Goal: Contribute content: Contribute content

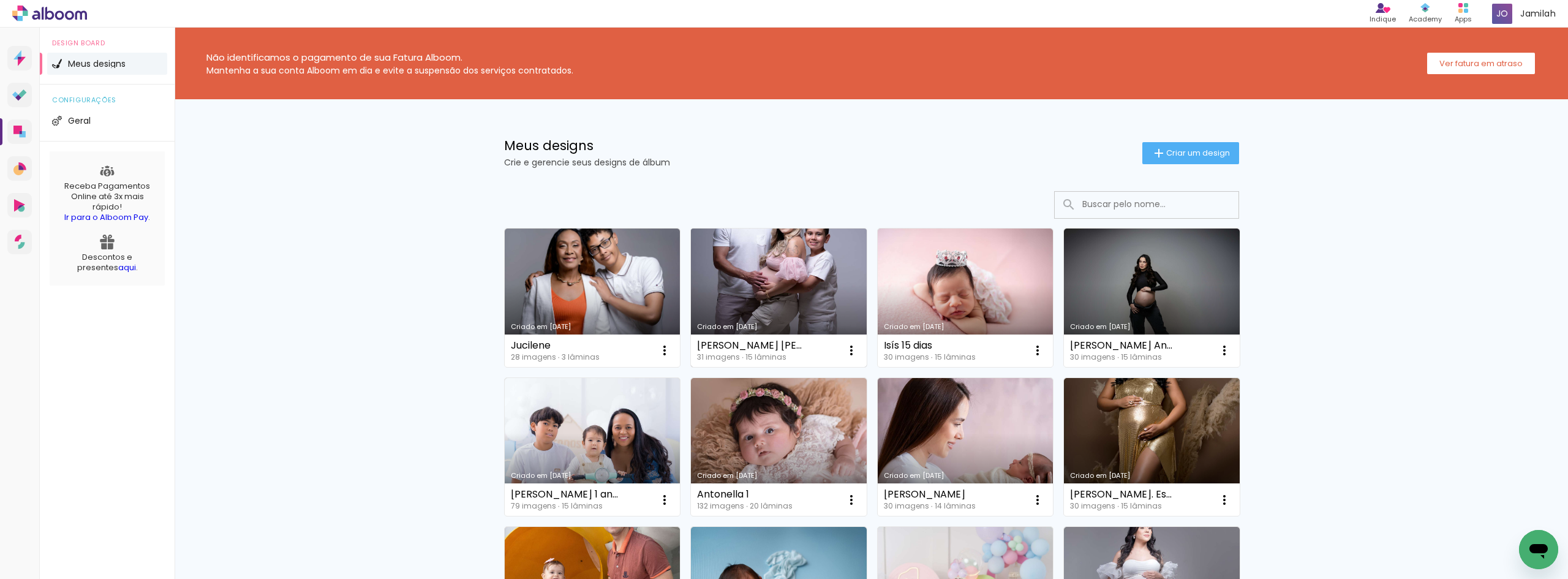
click at [774, 324] on div "Criado em [DATE]" at bounding box center [778, 327] width 163 height 6
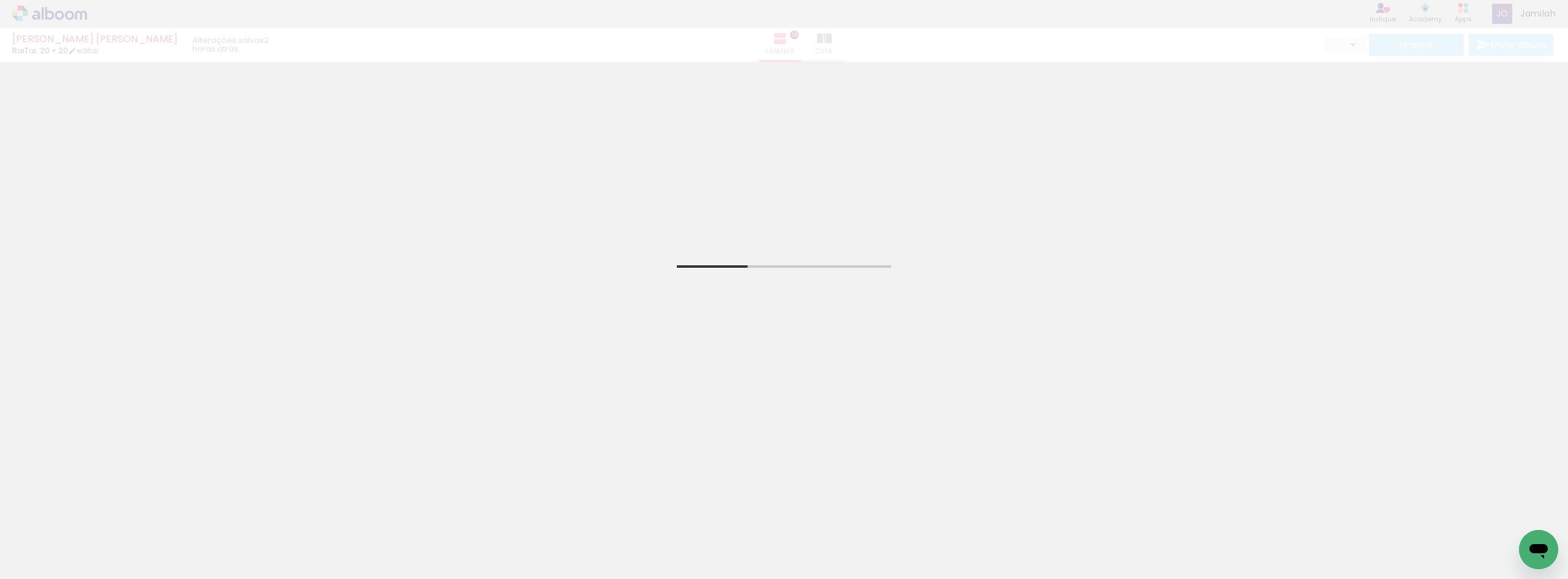
scroll to position [283, 0]
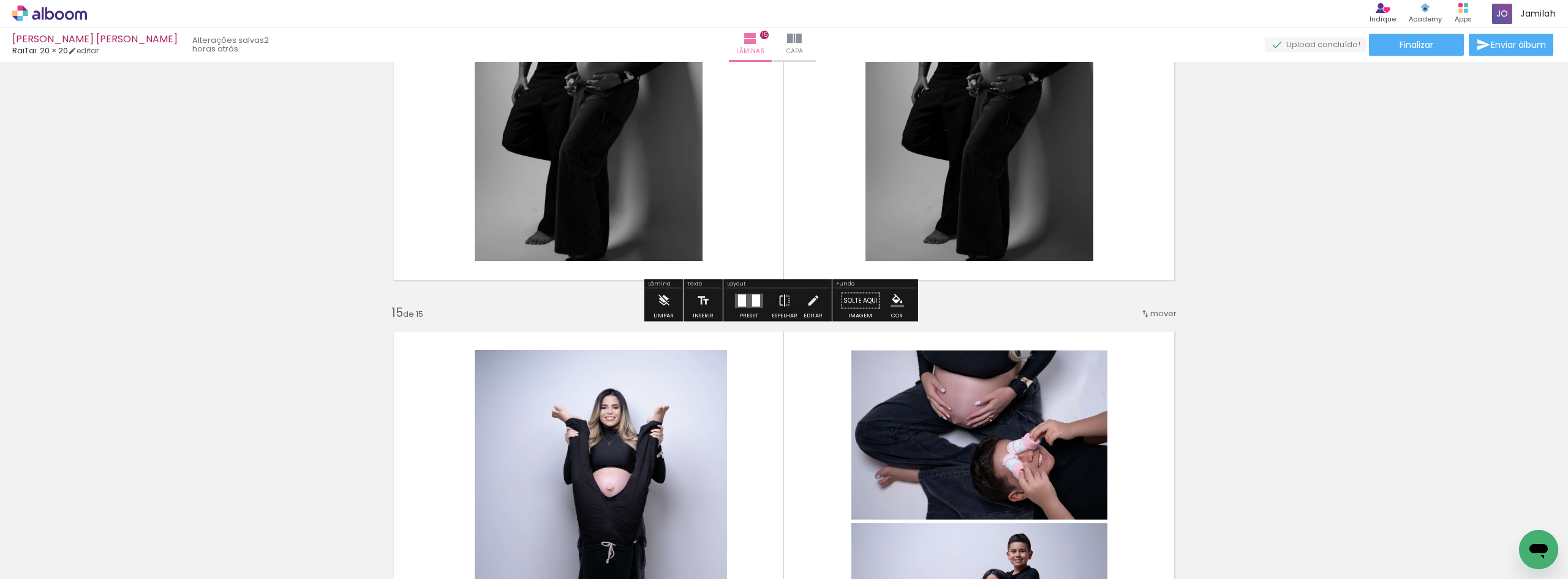
scroll to position [5941, 0]
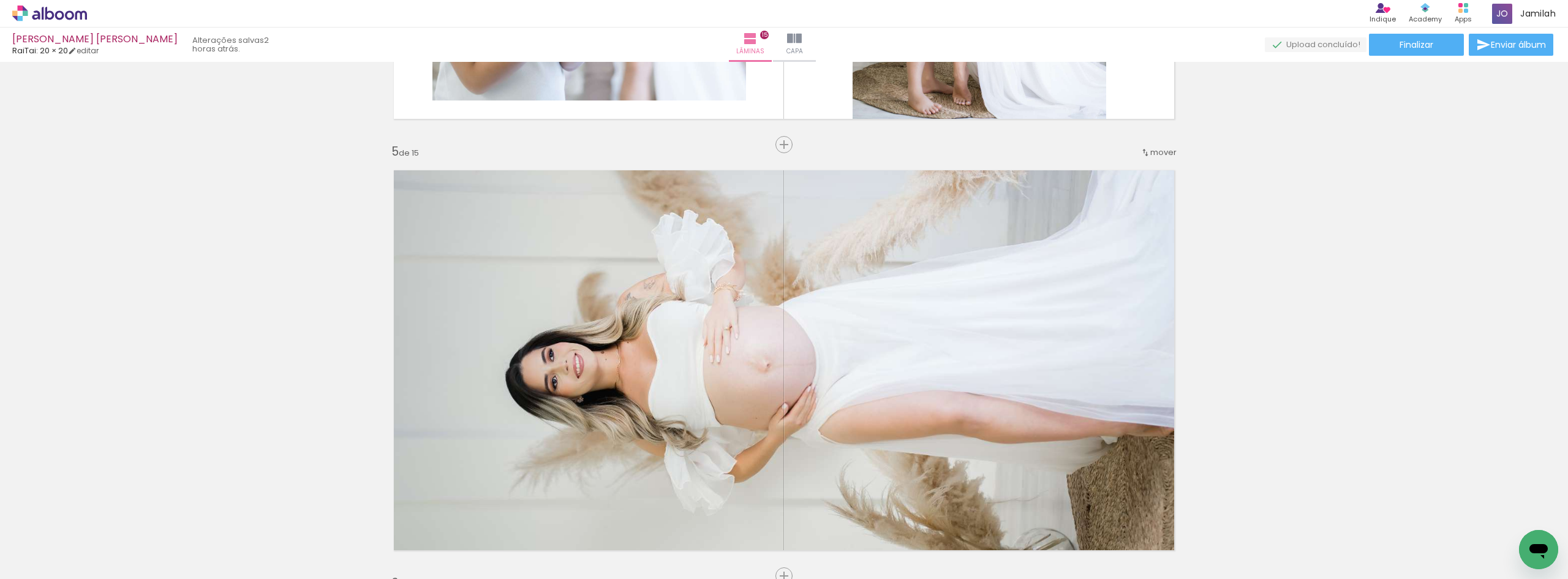
scroll to position [1654, 0]
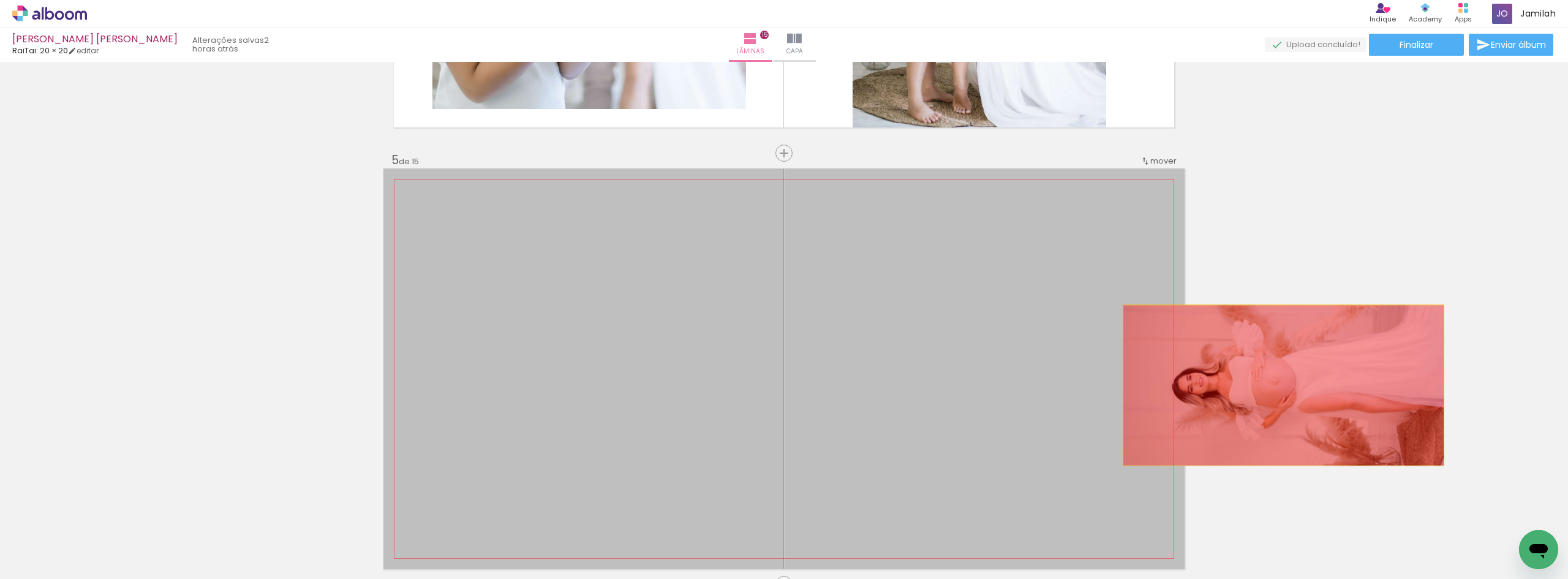
drag, startPoint x: 712, startPoint y: 410, endPoint x: 1371, endPoint y: 380, distance: 659.7
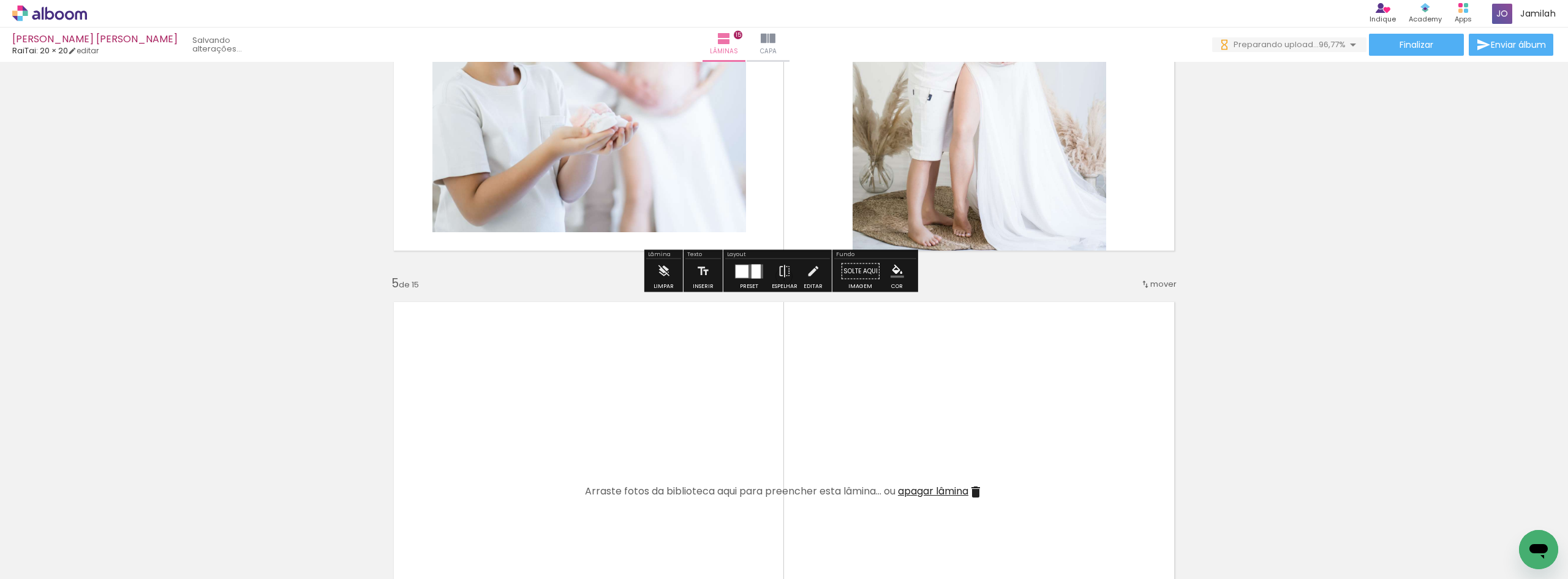
scroll to position [1409, 0]
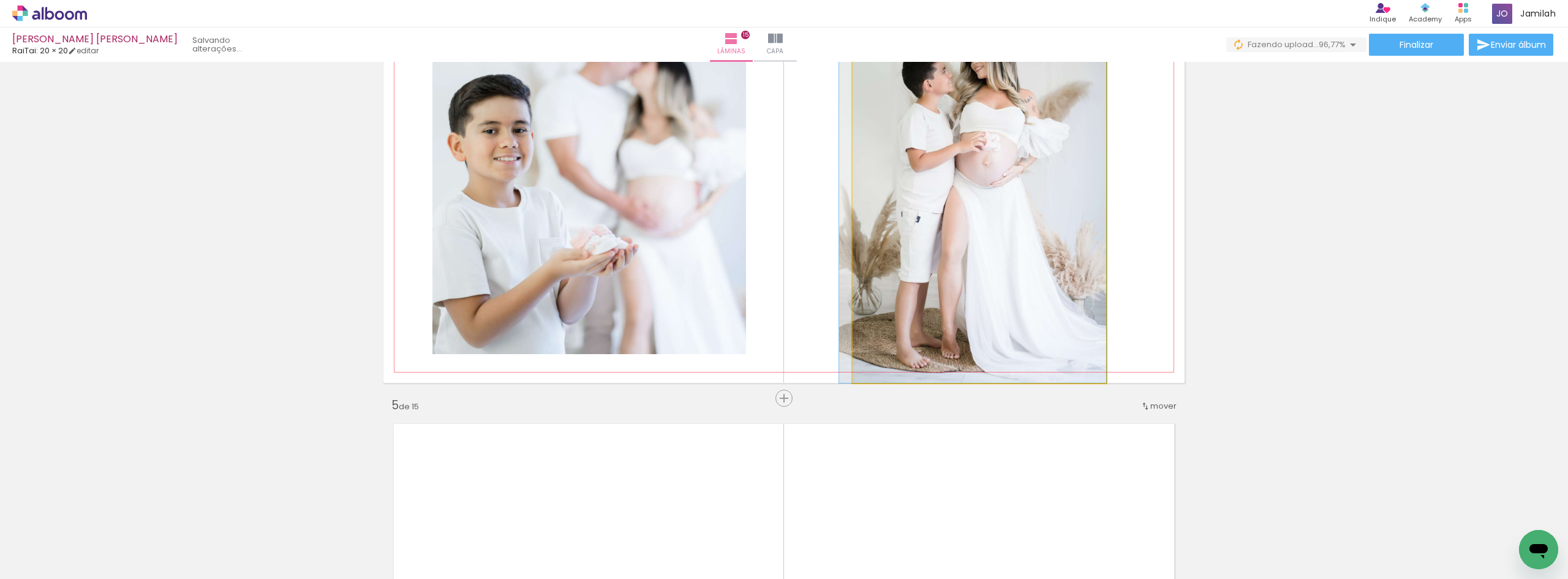
drag, startPoint x: 1024, startPoint y: 220, endPoint x: 952, endPoint y: 256, distance: 80.5
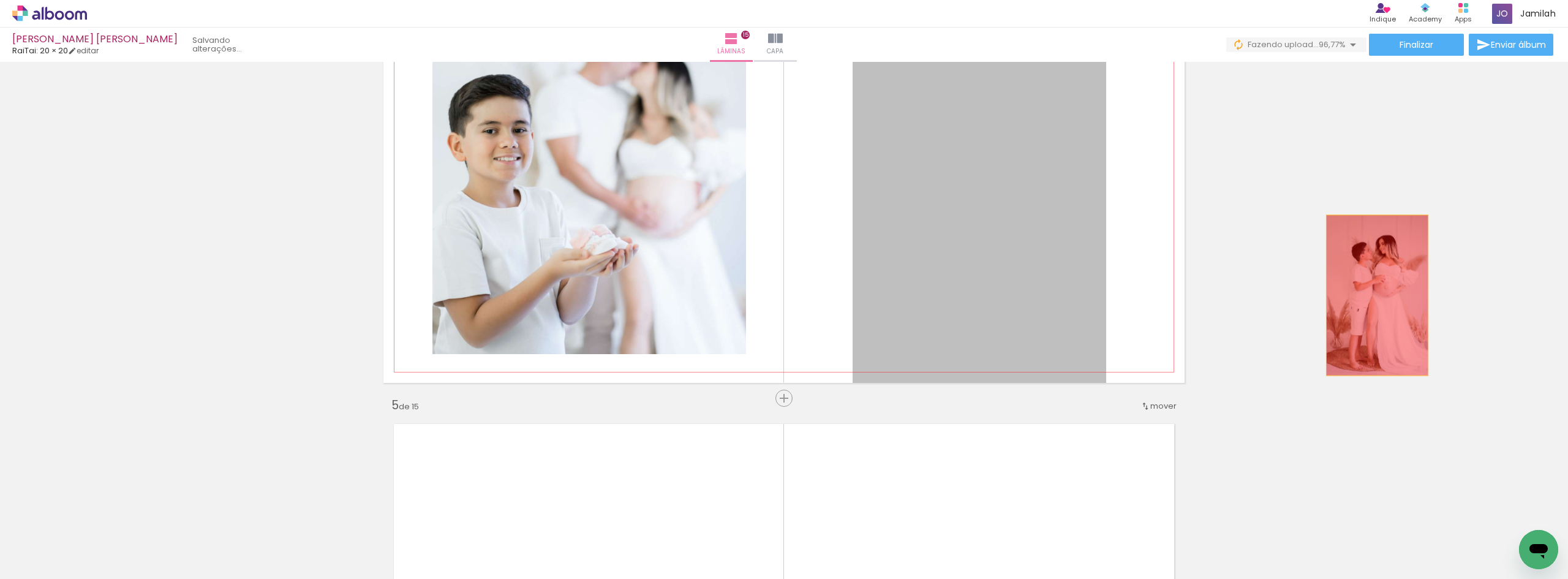
drag, startPoint x: 947, startPoint y: 225, endPoint x: 1360, endPoint y: 309, distance: 421.5
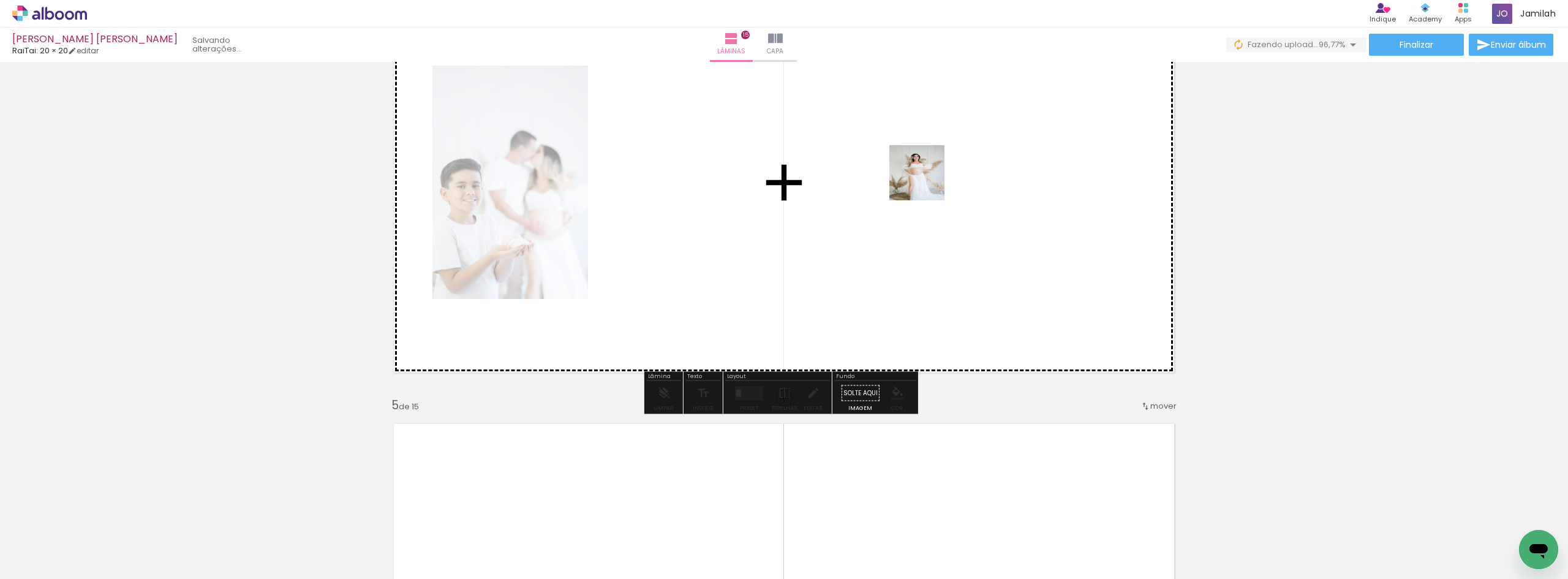
drag, startPoint x: 1112, startPoint y: 334, endPoint x: 926, endPoint y: 182, distance: 240.2
click at [926, 182] on quentale-workspace at bounding box center [784, 289] width 1568 height 579
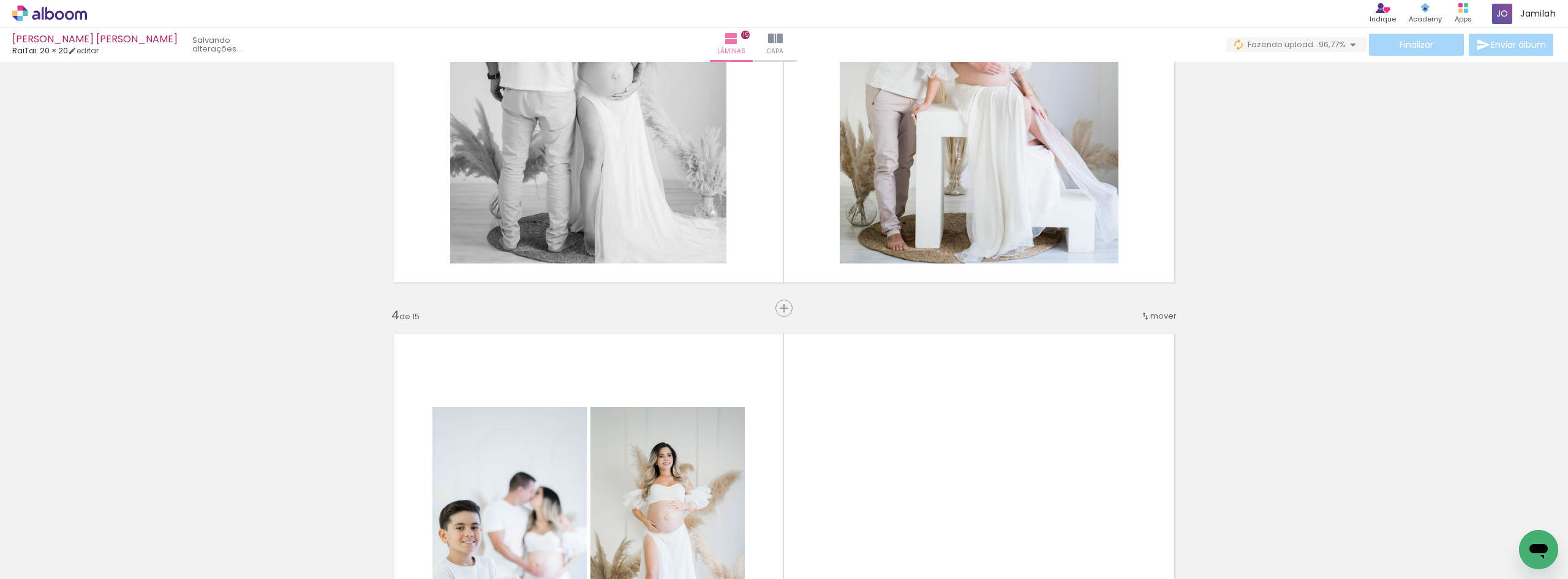
scroll to position [1225, 0]
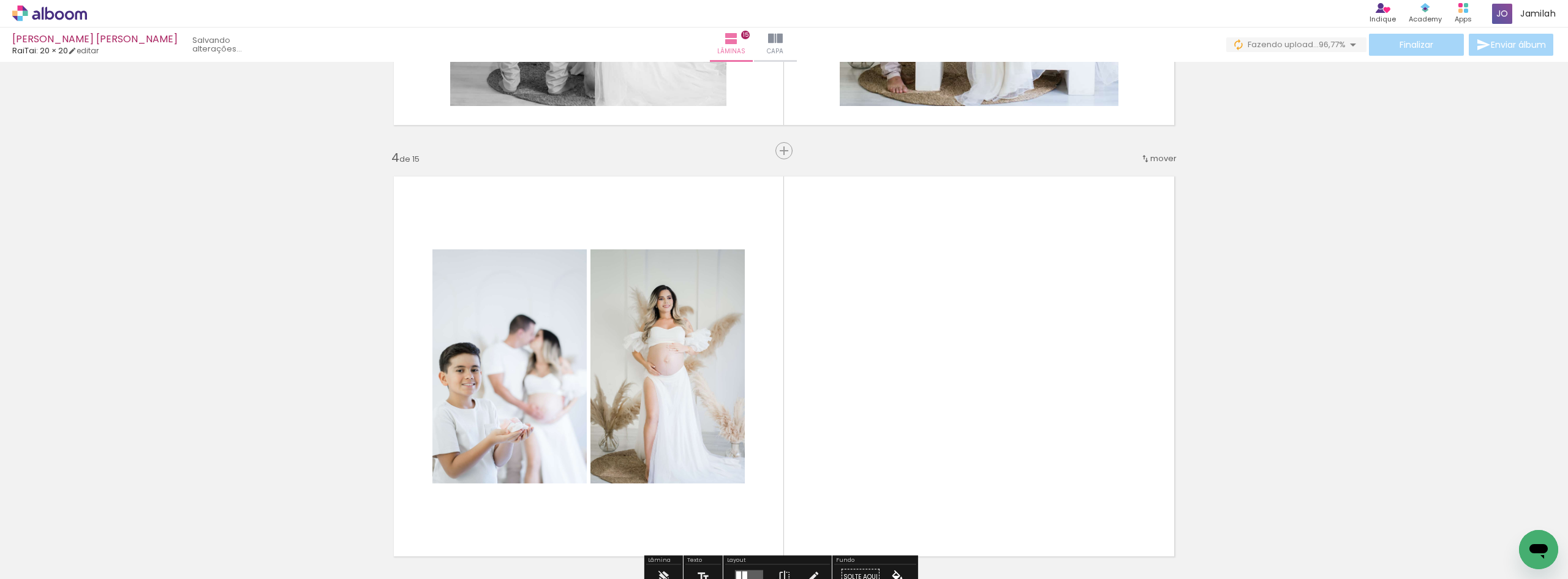
click at [1150, 155] on span "mover" at bounding box center [1163, 158] width 26 height 12
click at [1104, 198] on span "antes da" at bounding box center [1100, 196] width 35 height 20
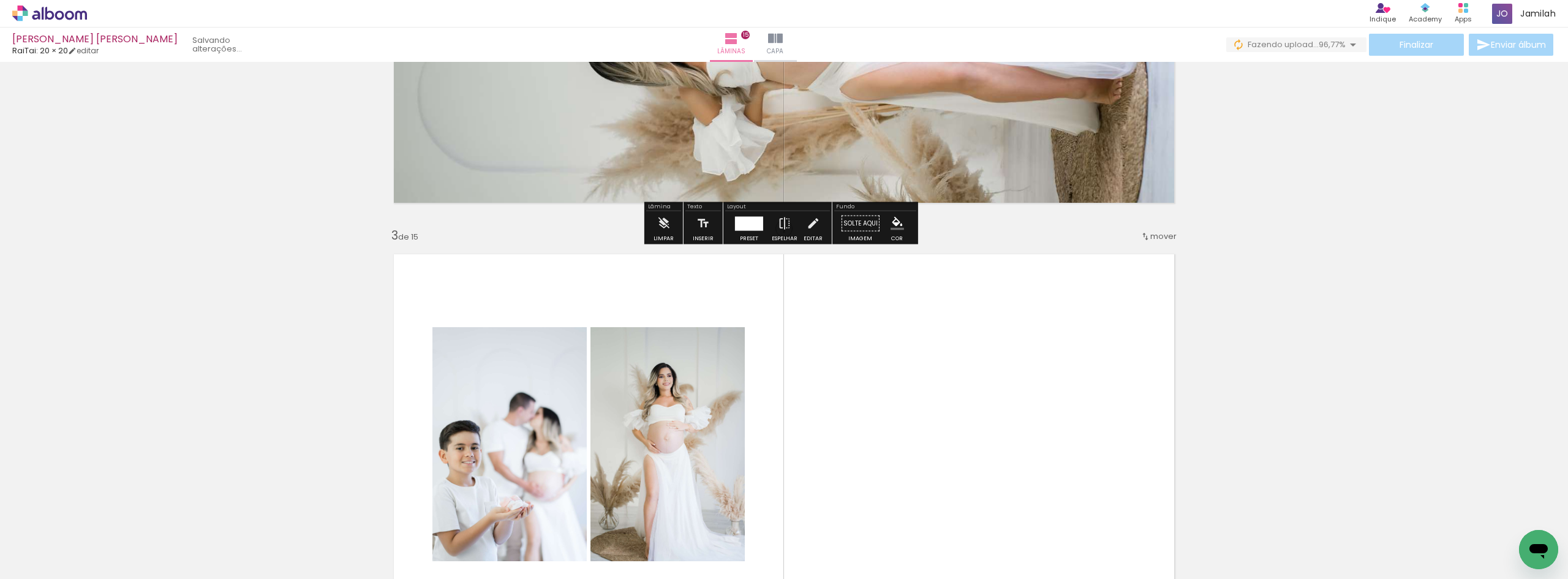
scroll to position [909, 0]
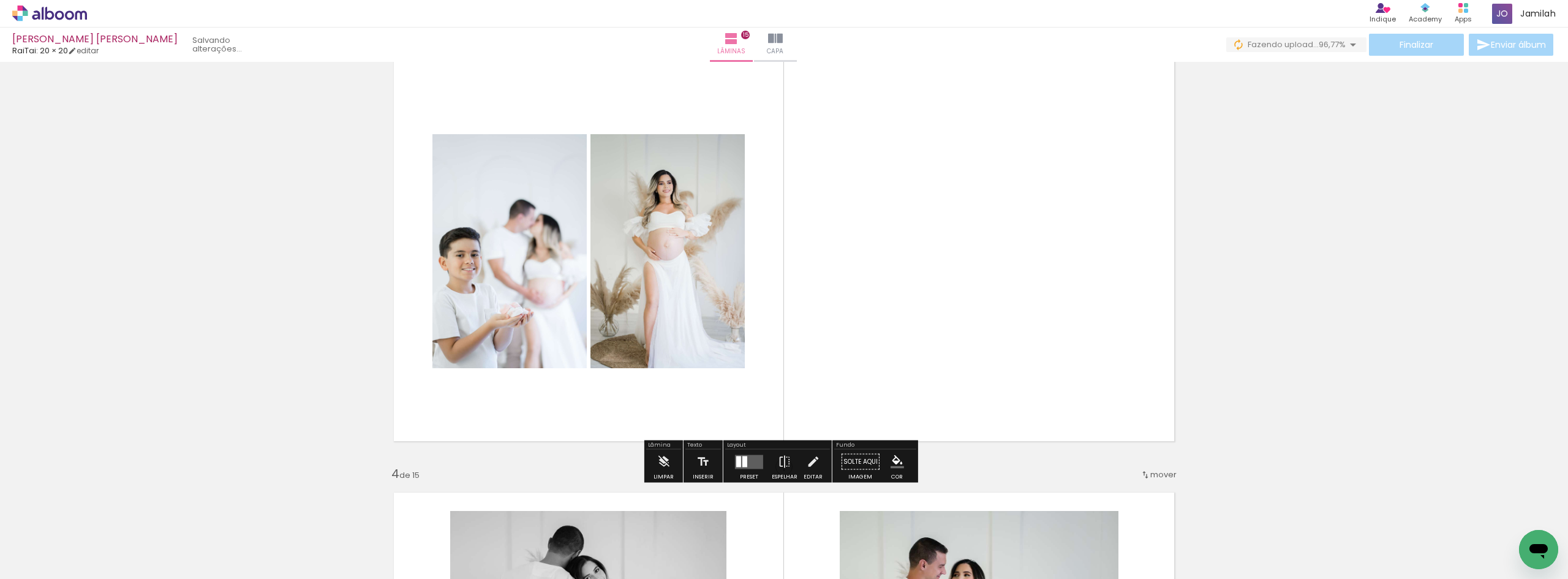
click at [753, 470] on div at bounding box center [749, 461] width 33 height 25
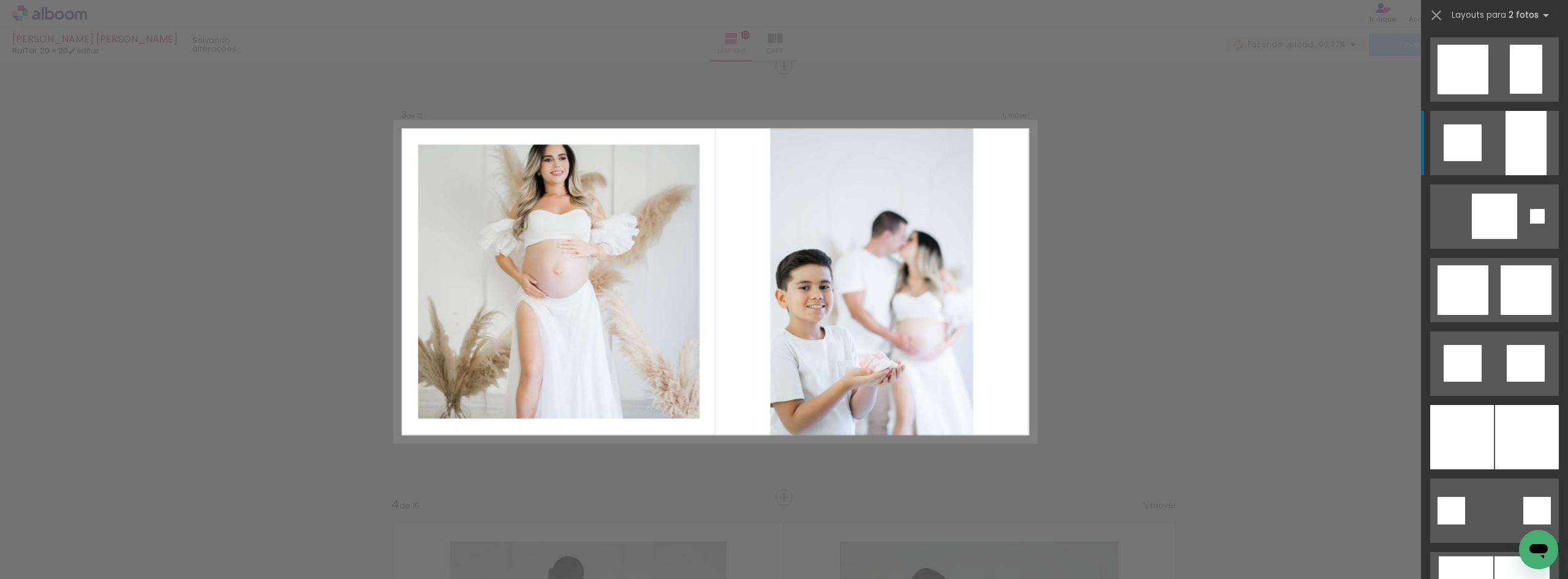
scroll to position [919, 0]
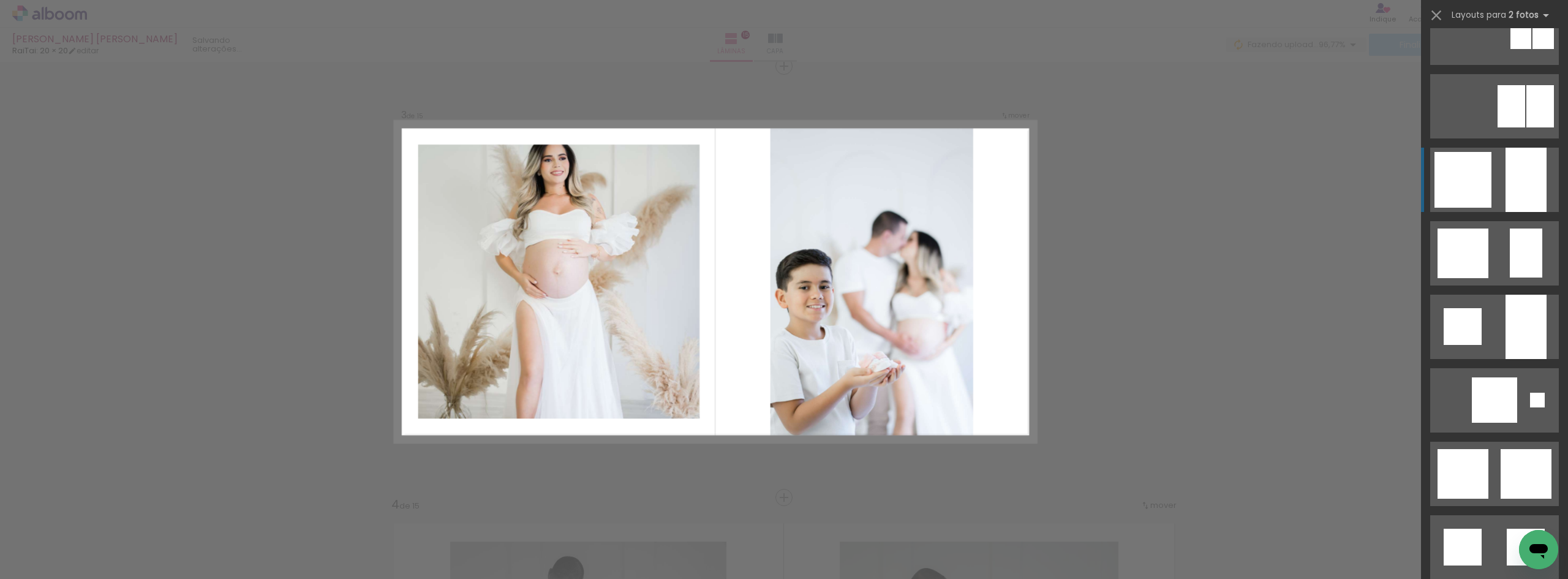
click at [1484, 169] on div at bounding box center [1462, 180] width 57 height 56
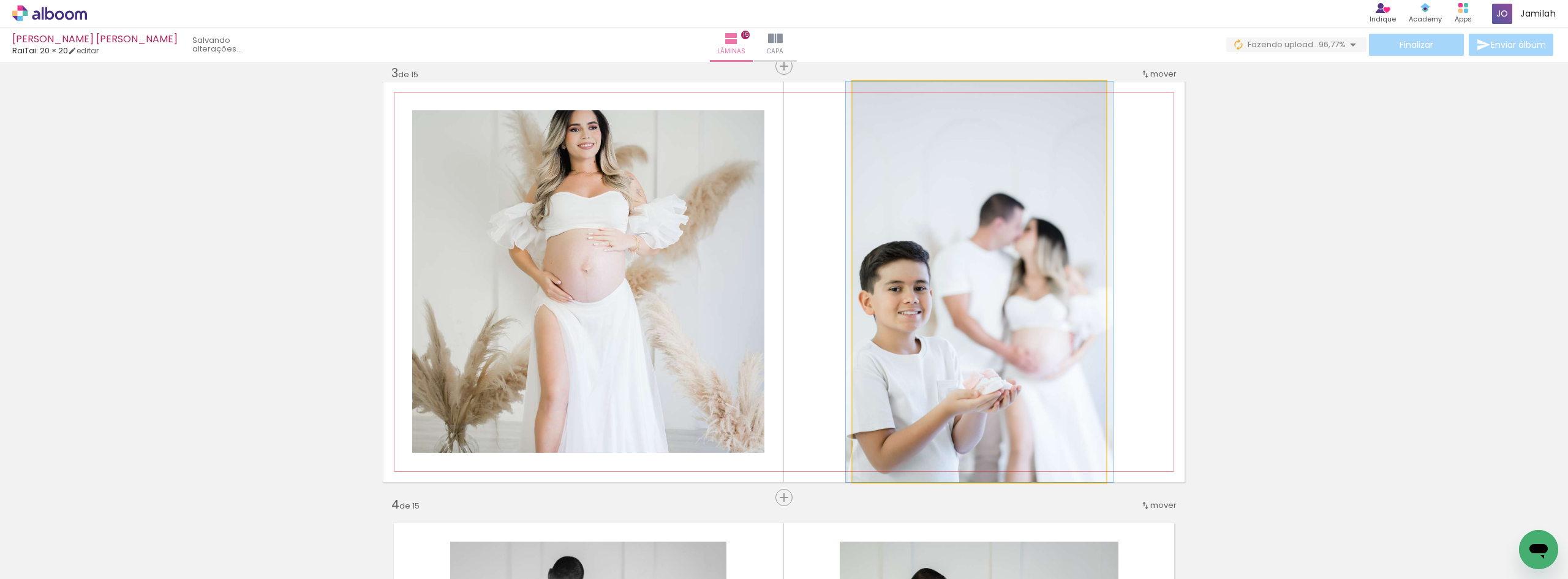
drag, startPoint x: 970, startPoint y: 239, endPoint x: 655, endPoint y: 193, distance: 318.3
click at [0, 0] on slot at bounding box center [0, 0] width 0 height 0
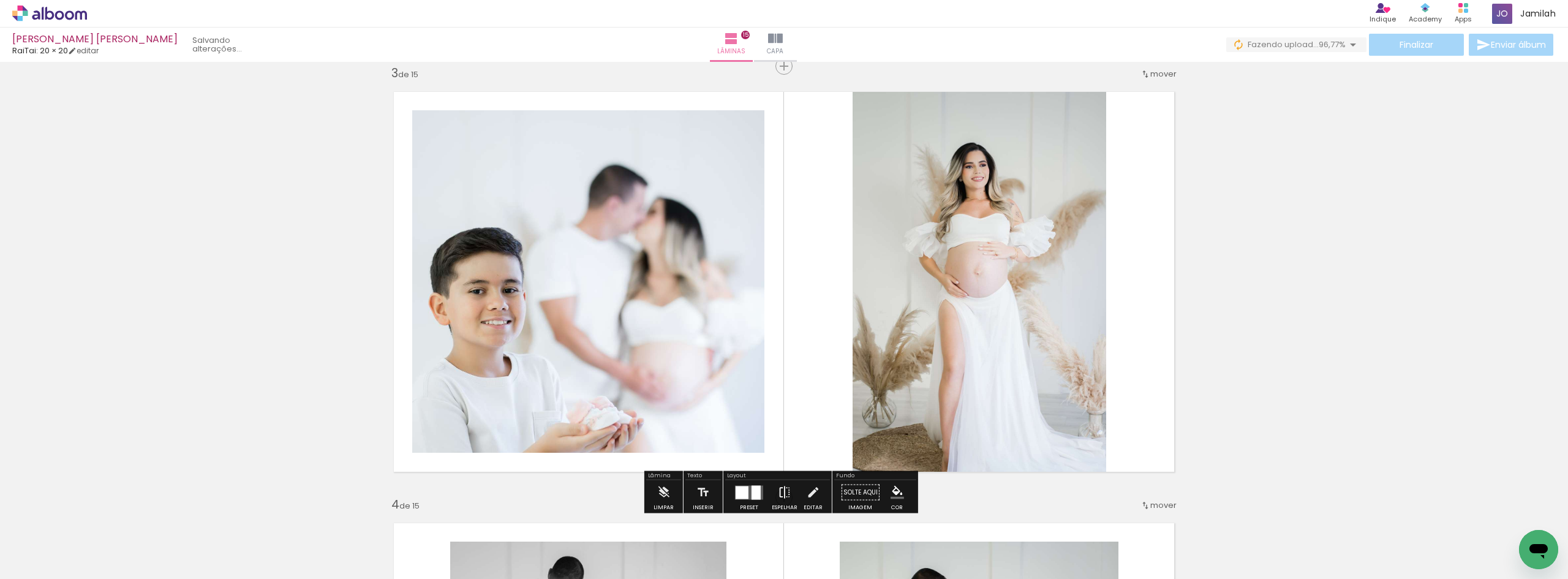
click at [778, 489] on iron-icon at bounding box center [784, 493] width 14 height 25
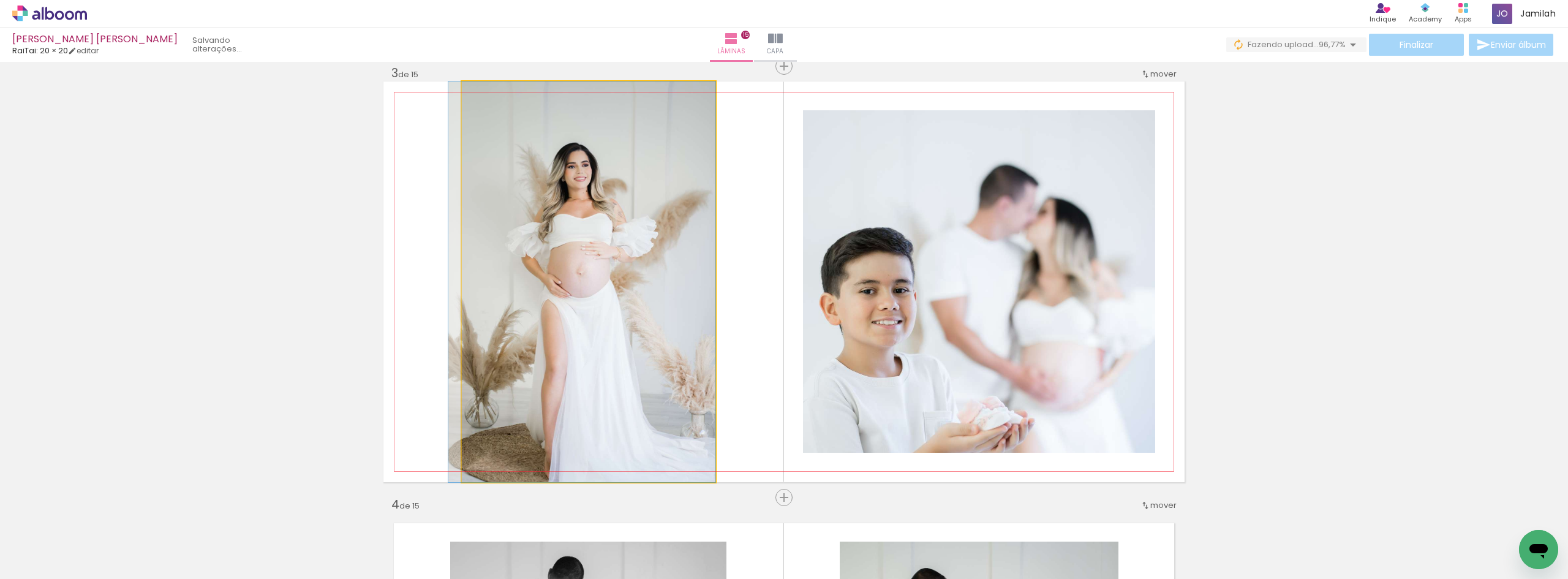
drag, startPoint x: 601, startPoint y: 359, endPoint x: 590, endPoint y: 329, distance: 32.0
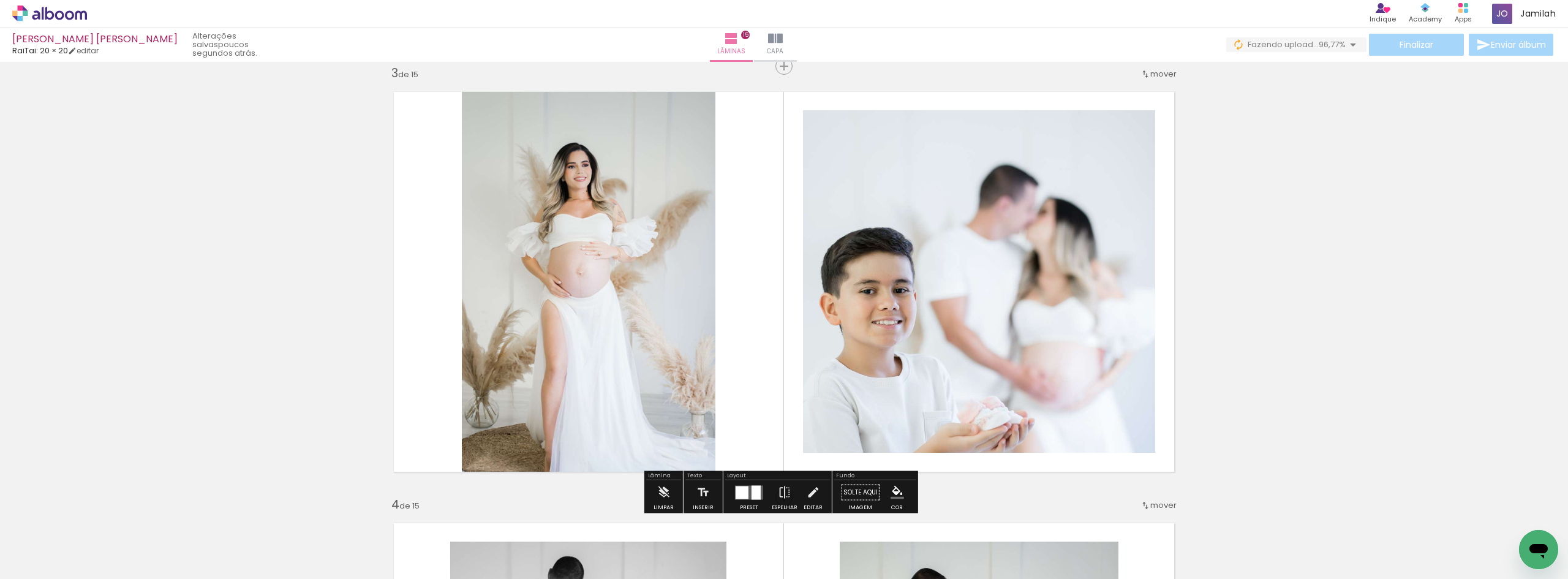
click at [1011, 259] on quentale-photo at bounding box center [979, 282] width 352 height 343
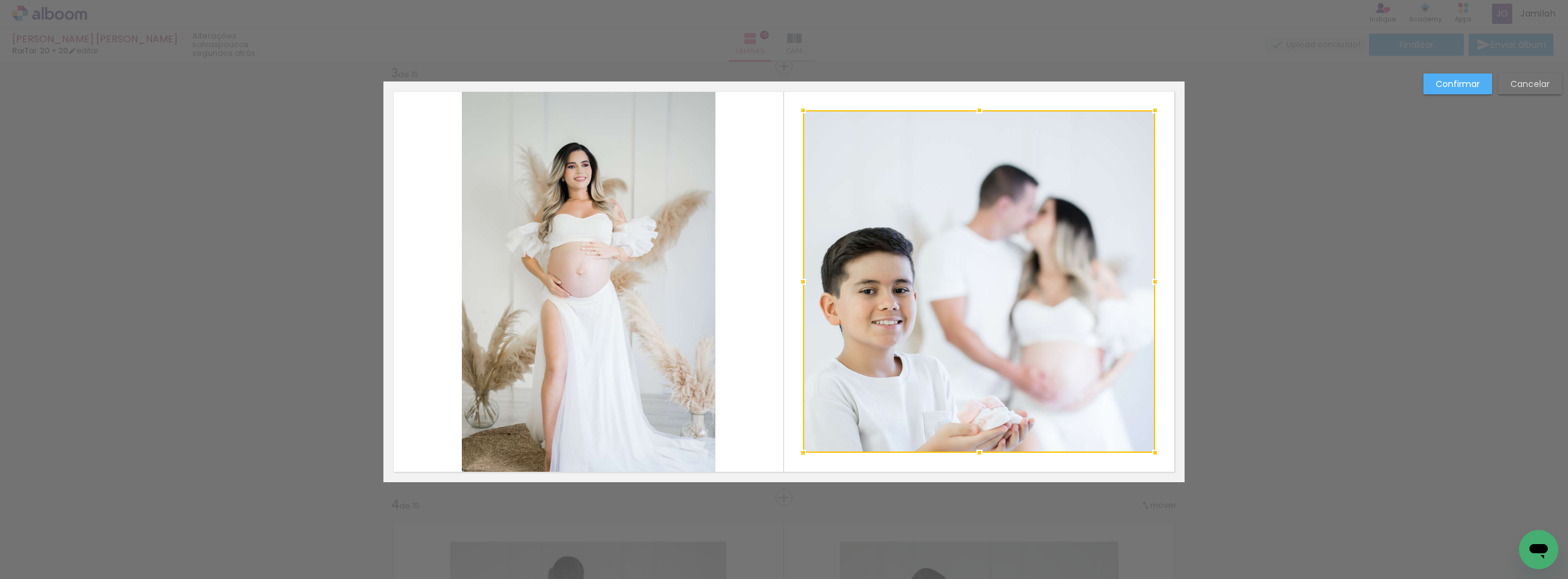
click at [1530, 77] on paper-button "Cancelar" at bounding box center [1530, 84] width 64 height 21
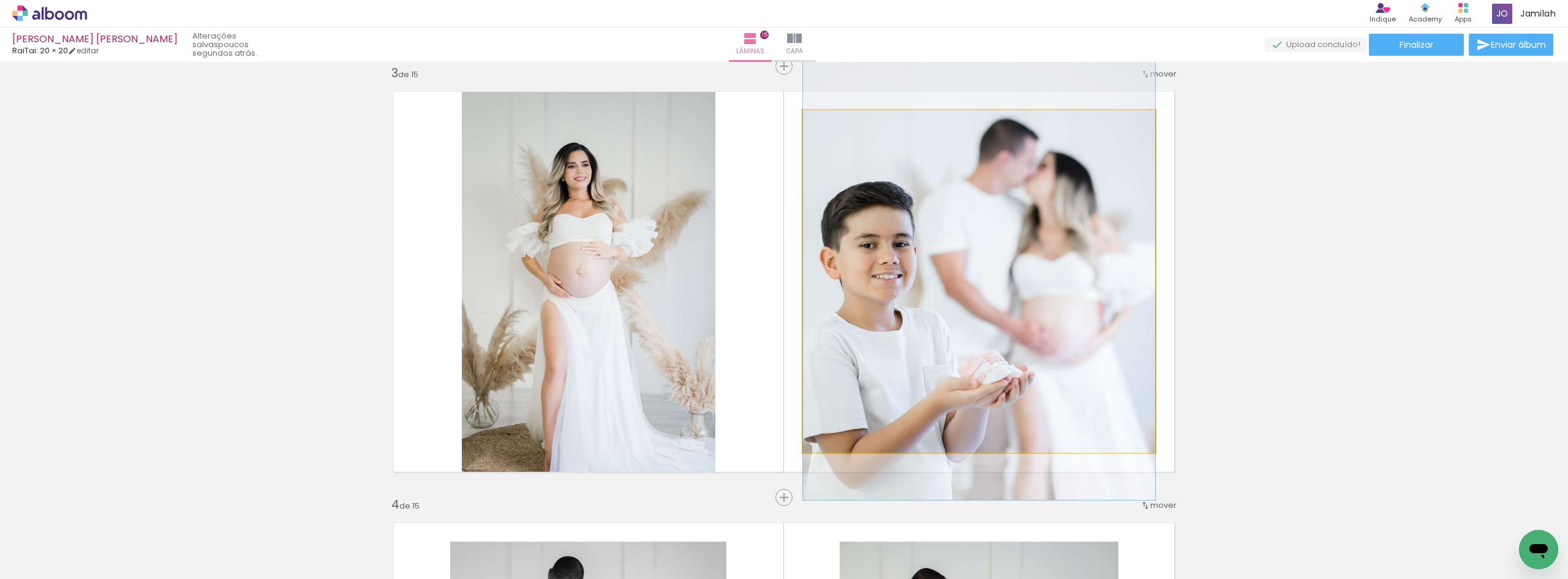
drag, startPoint x: 936, startPoint y: 261, endPoint x: 939, endPoint y: 215, distance: 46.1
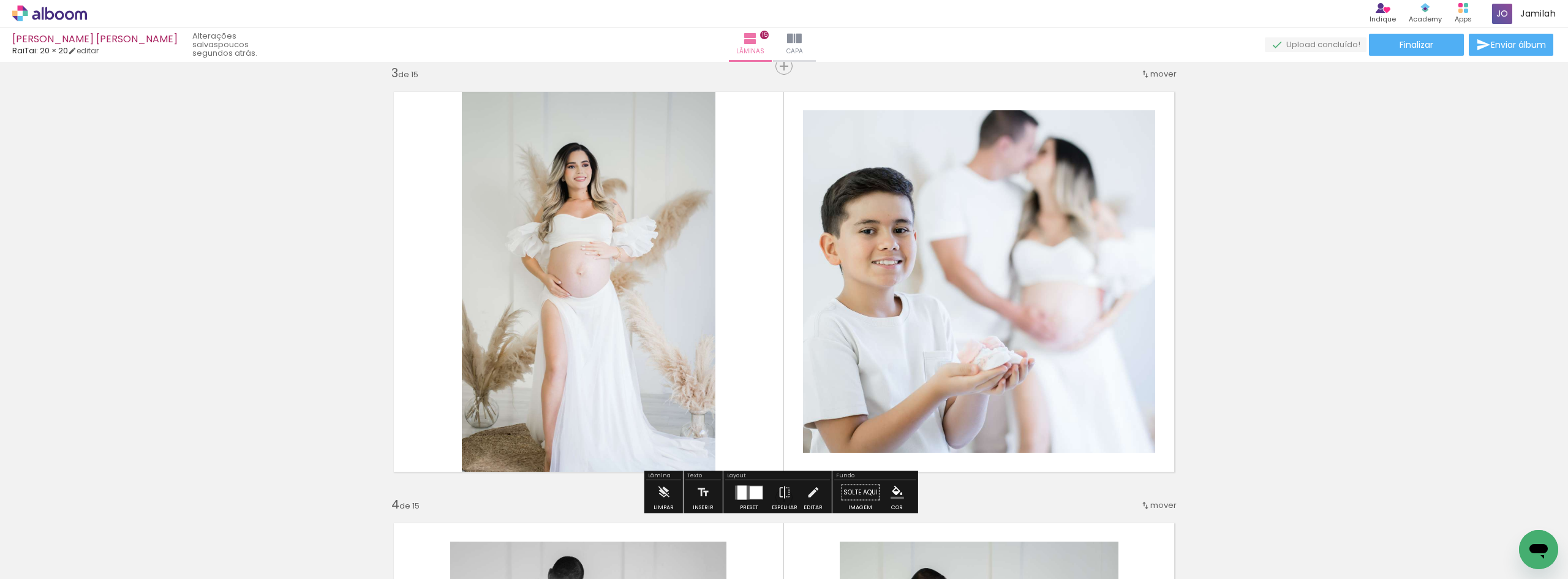
click at [858, 243] on quentale-photo at bounding box center [979, 282] width 352 height 343
click at [858, 239] on quentale-photo at bounding box center [979, 282] width 352 height 343
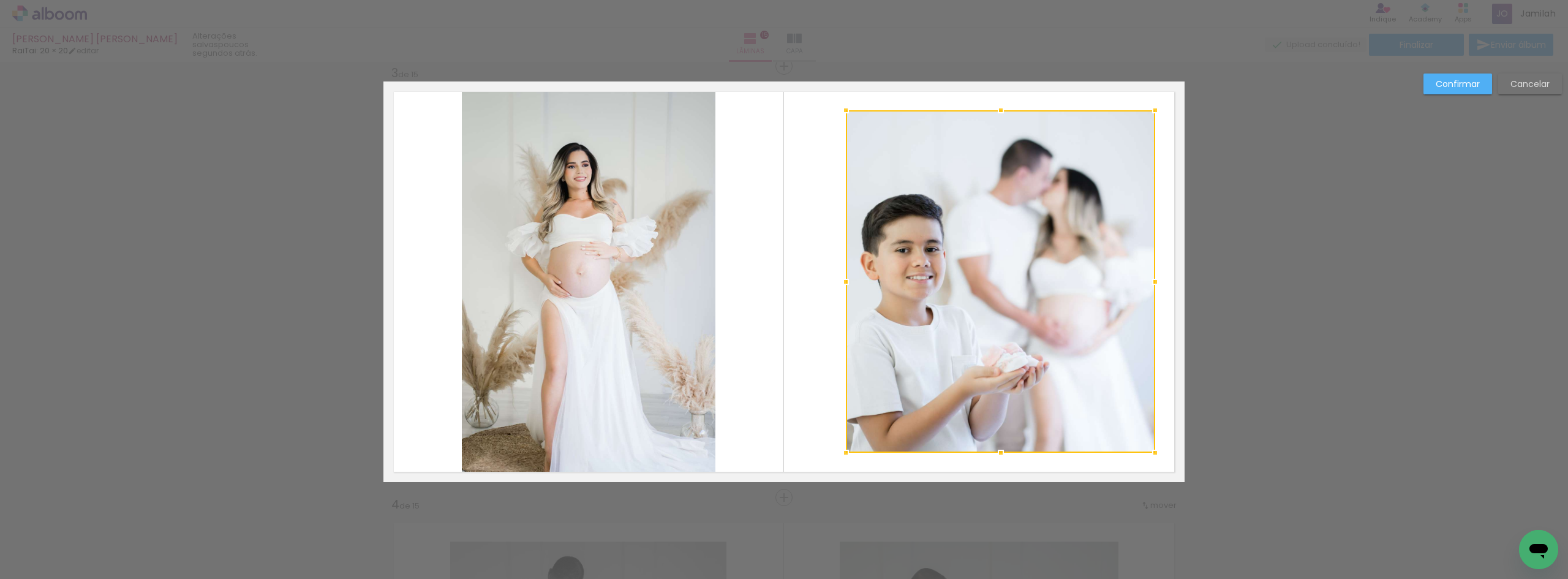
drag, startPoint x: 801, startPoint y: 281, endPoint x: 846, endPoint y: 278, distance: 45.1
click at [846, 278] on div at bounding box center [846, 282] width 25 height 25
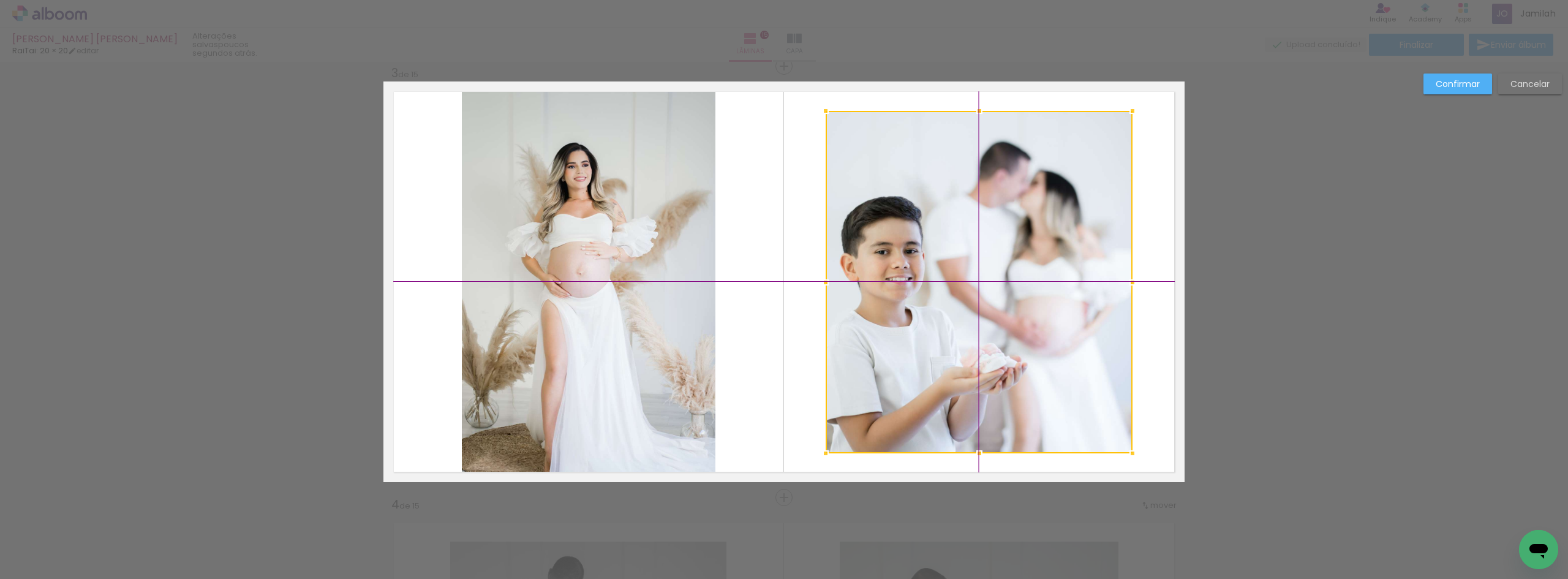
drag, startPoint x: 985, startPoint y: 293, endPoint x: 953, endPoint y: 290, distance: 32.1
click at [953, 290] on div at bounding box center [979, 282] width 307 height 343
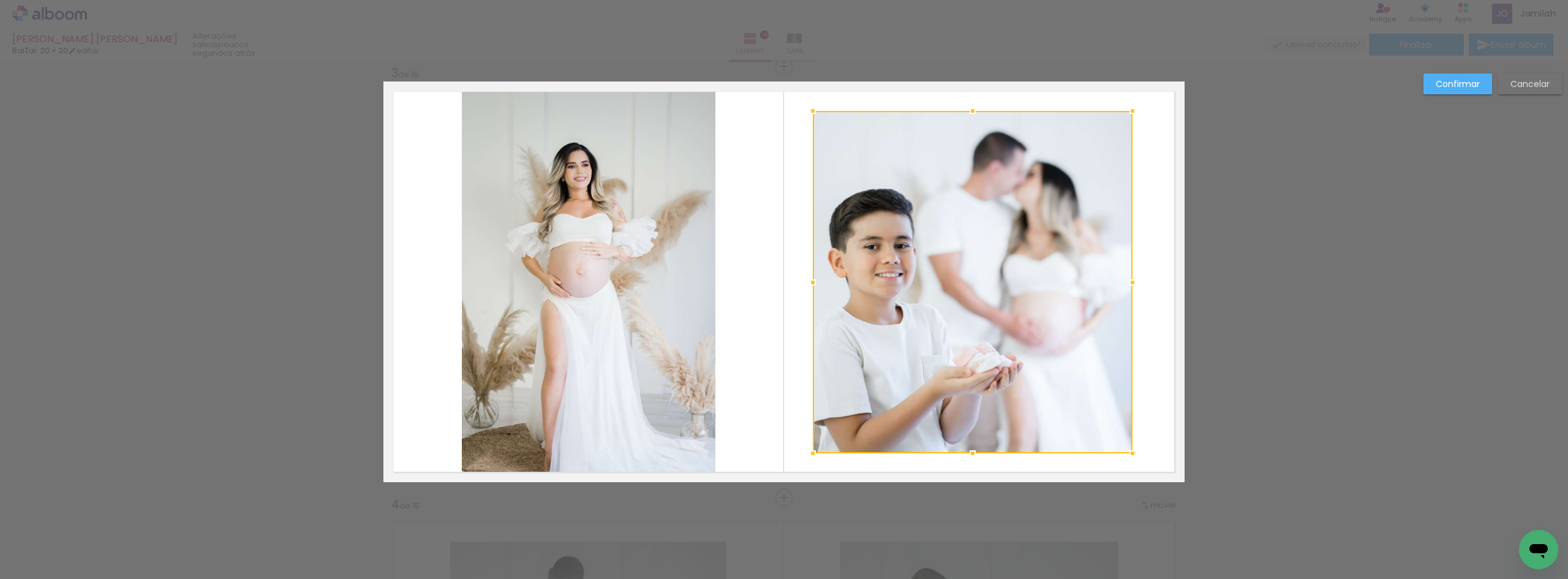
click at [819, 283] on div at bounding box center [813, 282] width 25 height 25
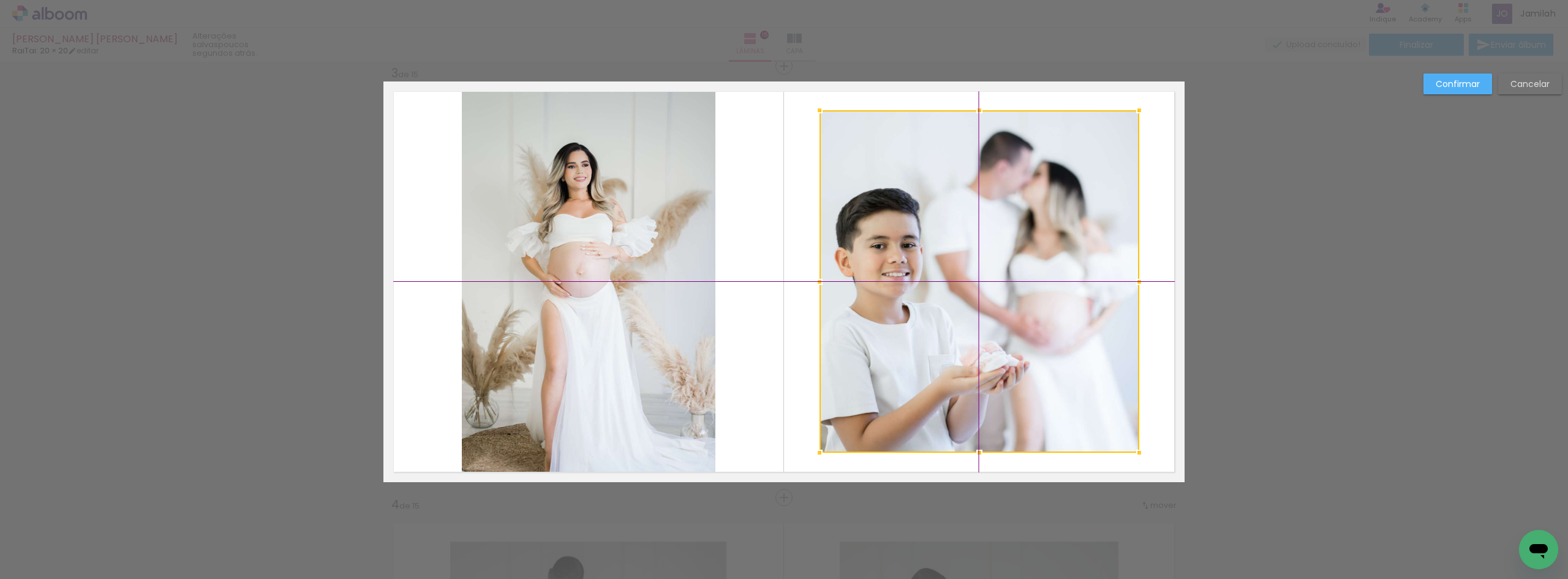
drag, startPoint x: 972, startPoint y: 298, endPoint x: 980, endPoint y: 300, distance: 8.2
click at [980, 300] on div at bounding box center [979, 282] width 320 height 343
click at [1429, 83] on paper-button "Confirmar" at bounding box center [1457, 84] width 69 height 21
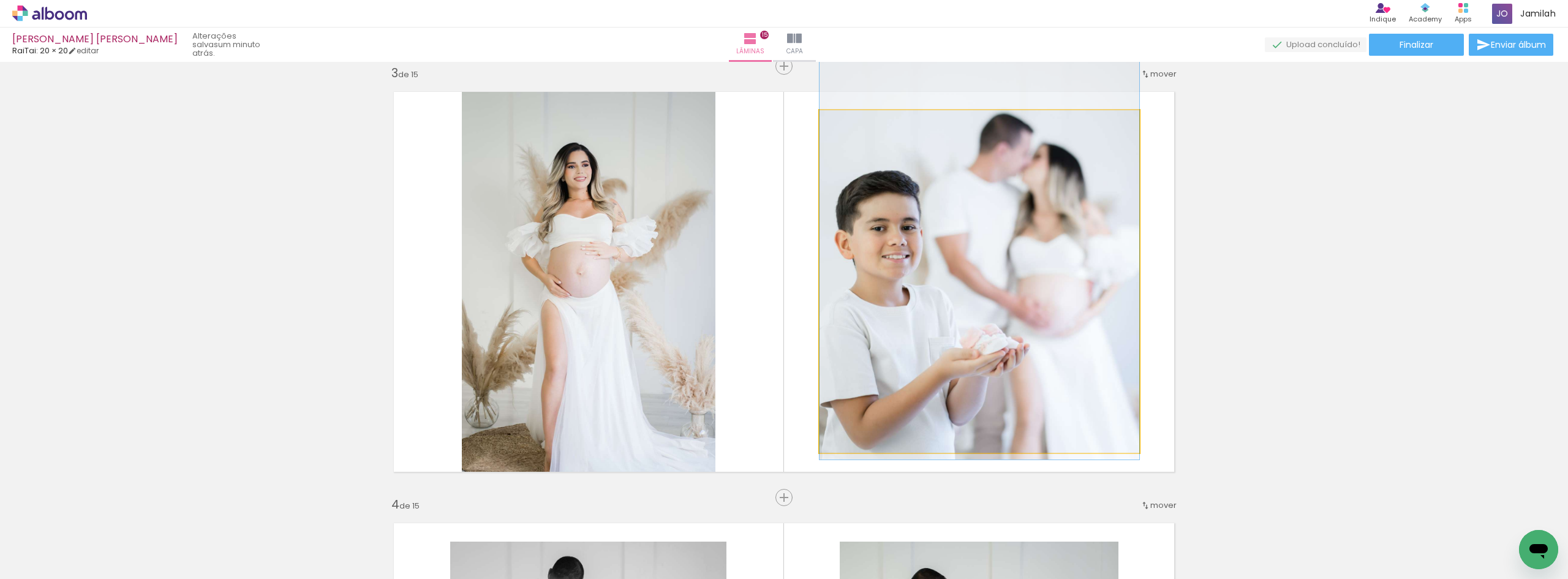
drag, startPoint x: 894, startPoint y: 292, endPoint x: 899, endPoint y: 275, distance: 17.7
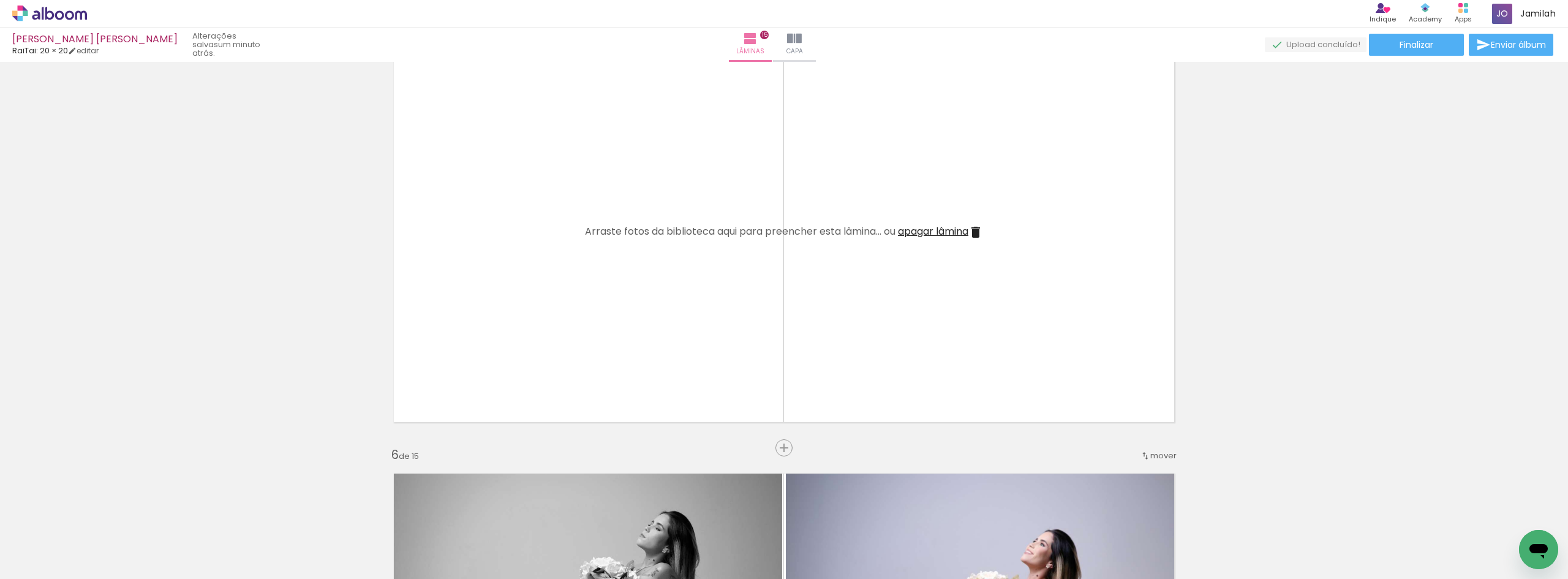
scroll to position [1858, 0]
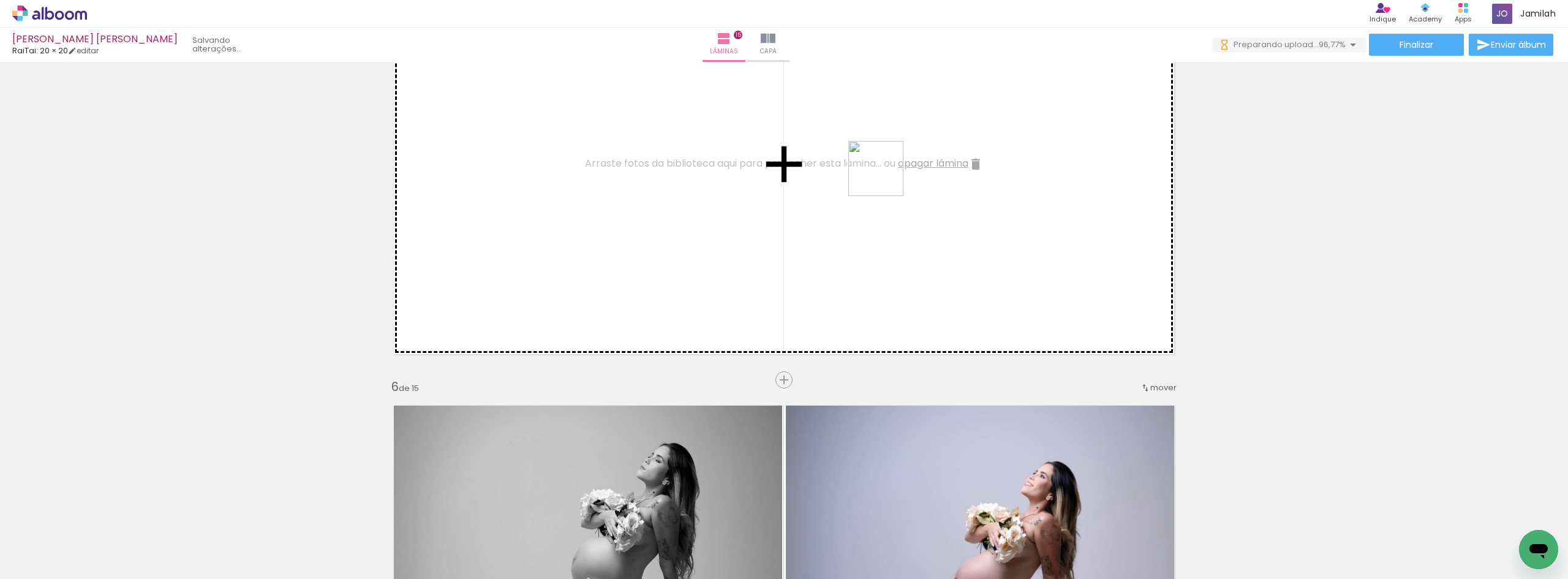
drag, startPoint x: 1439, startPoint y: 538, endPoint x: 882, endPoint y: 176, distance: 664.3
click at [882, 176] on quentale-workspace at bounding box center [784, 289] width 1568 height 579
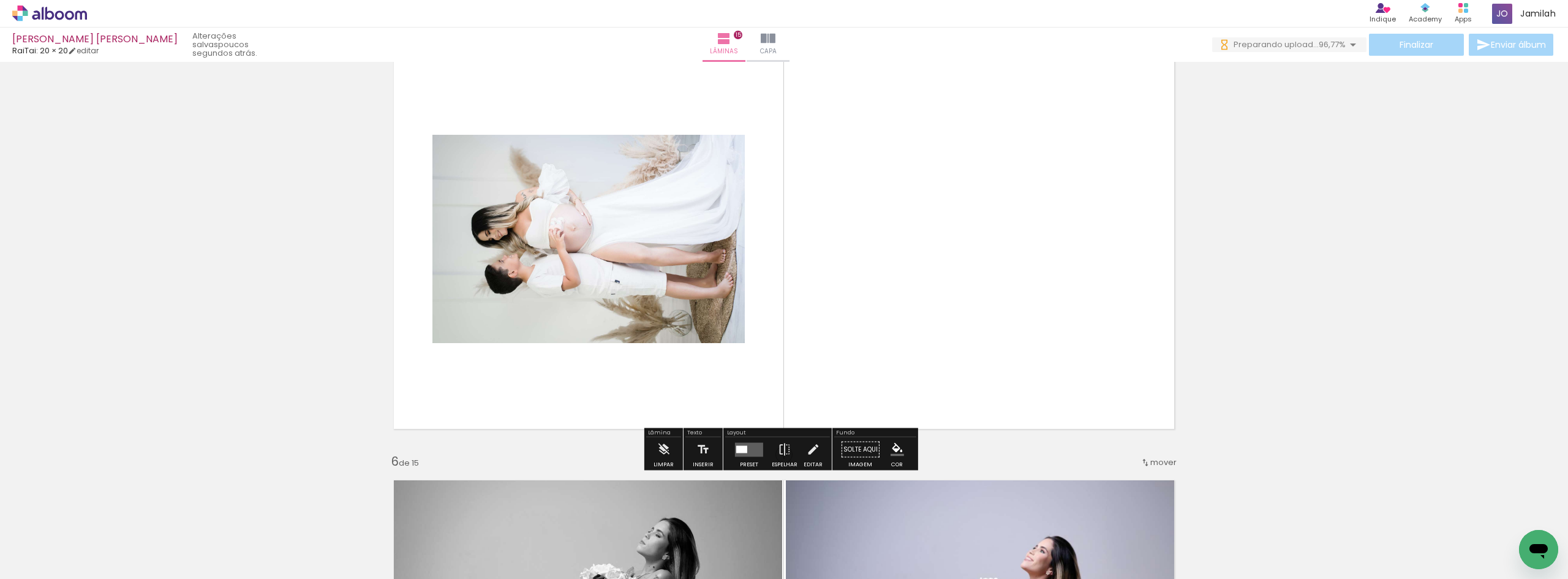
scroll to position [1858, 0]
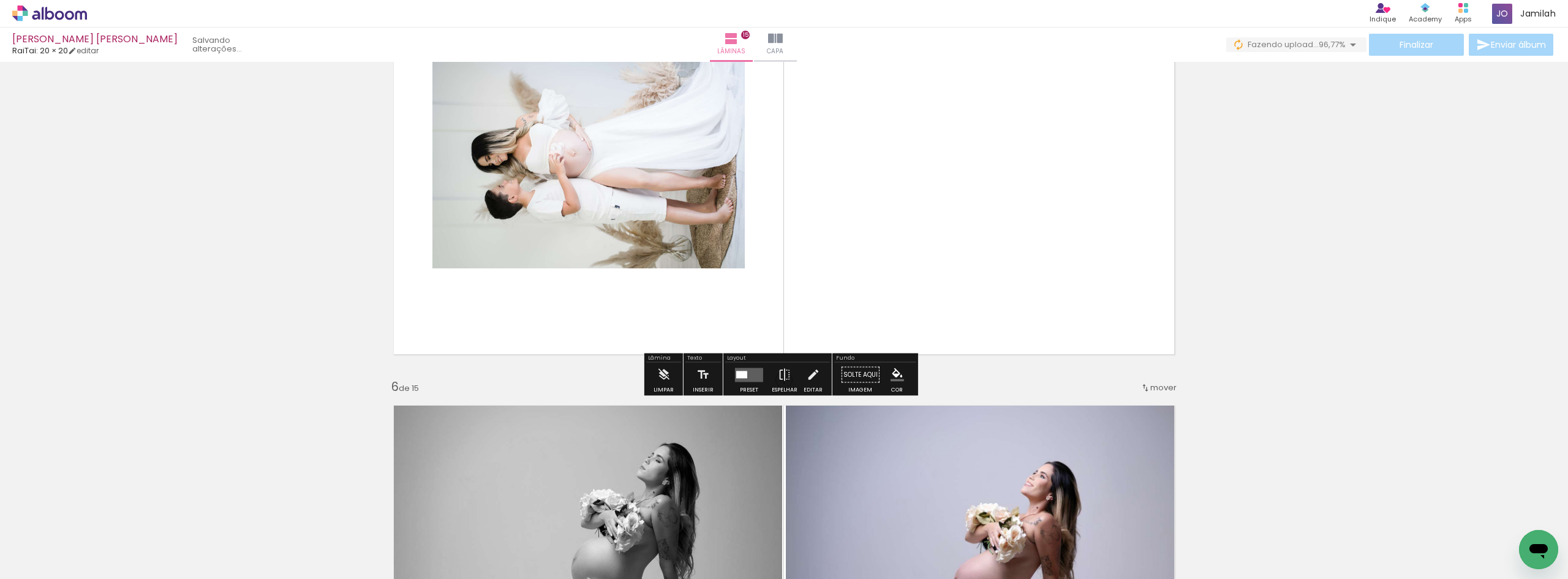
click at [741, 376] on div at bounding box center [742, 374] width 11 height 7
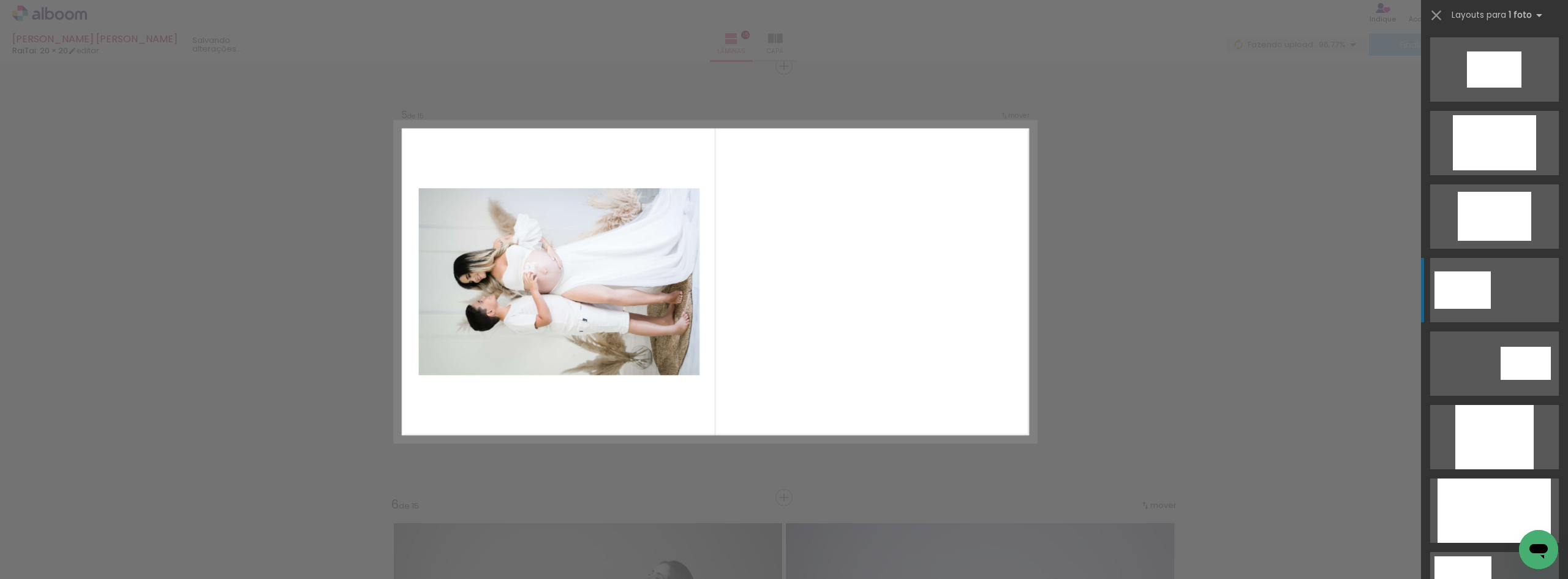
scroll to position [613, 0]
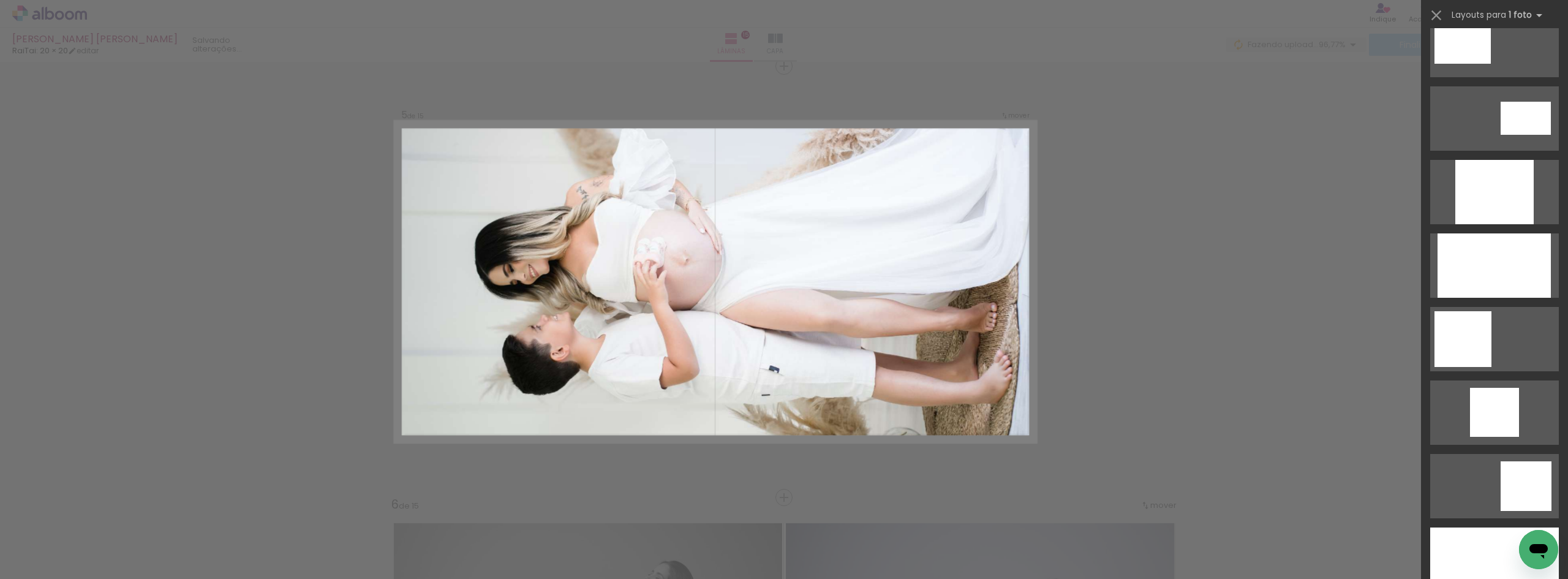
click at [1464, 551] on div at bounding box center [1494, 559] width 129 height 64
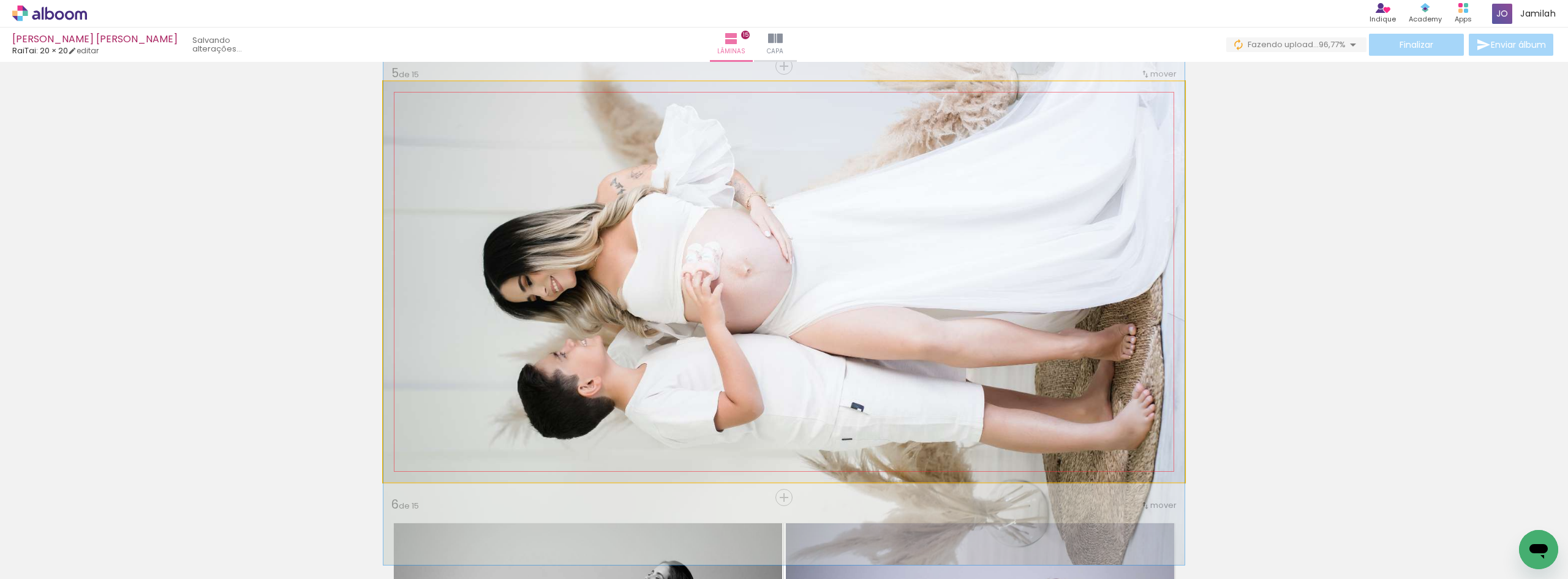
drag, startPoint x: 953, startPoint y: 300, endPoint x: 911, endPoint y: 316, distance: 44.9
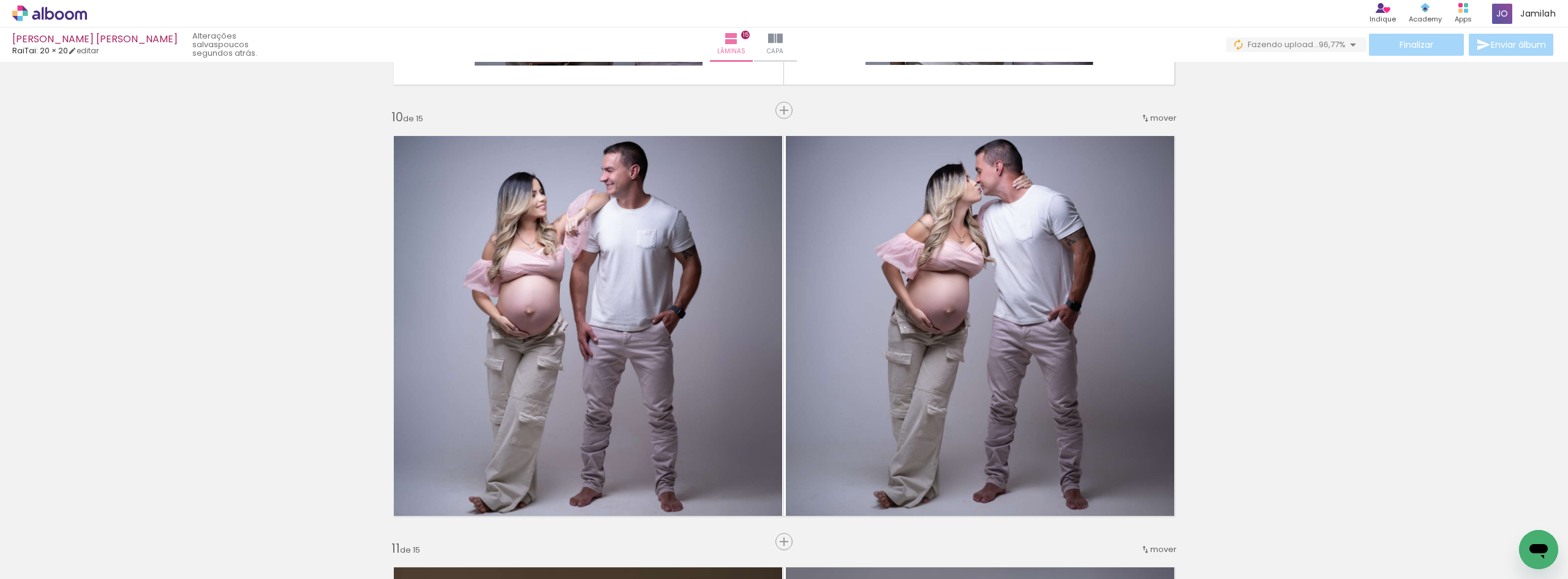
scroll to position [3946, 0]
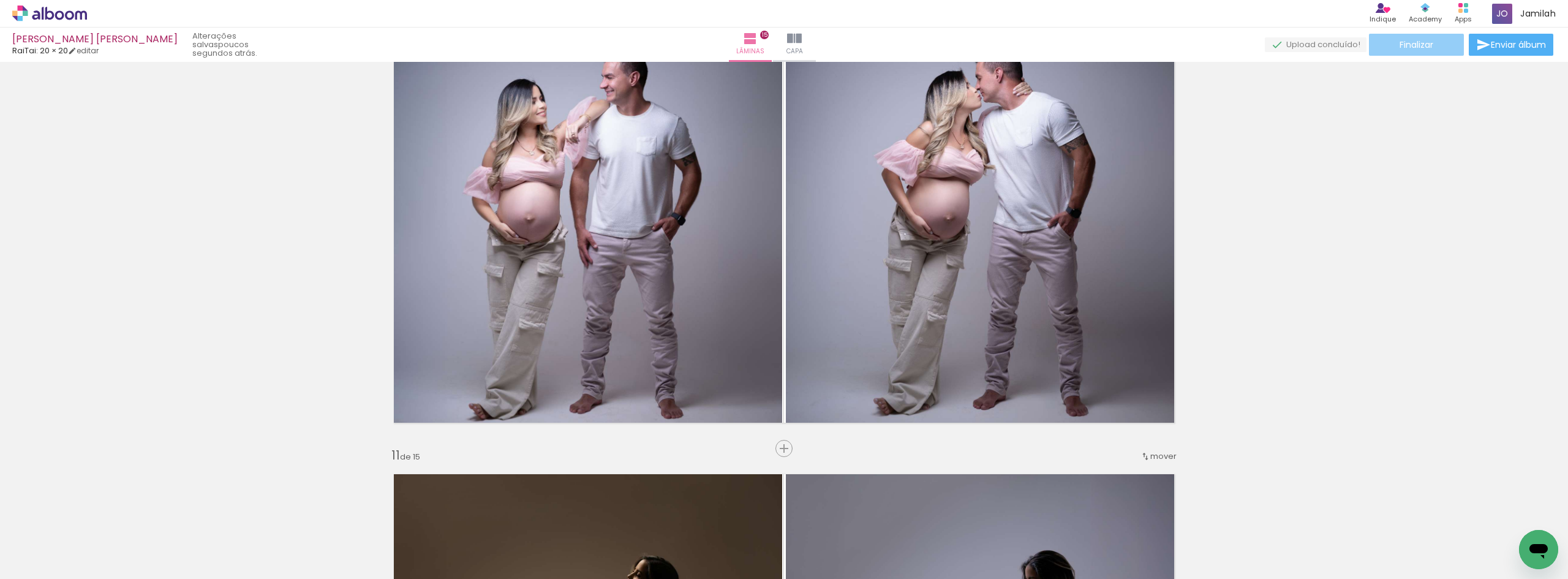
click at [1385, 47] on paper-button "Finalizar" at bounding box center [1416, 45] width 95 height 22
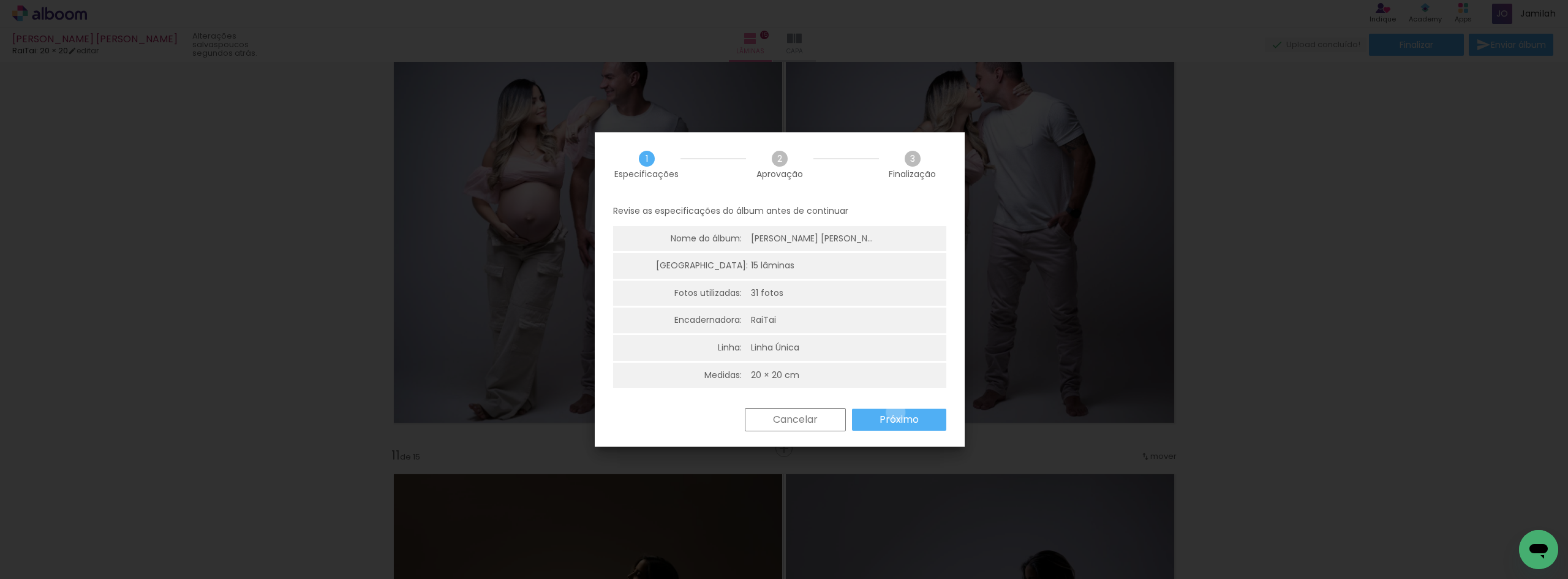
click at [0, 0] on slot "Próximo" at bounding box center [0, 0] width 0 height 0
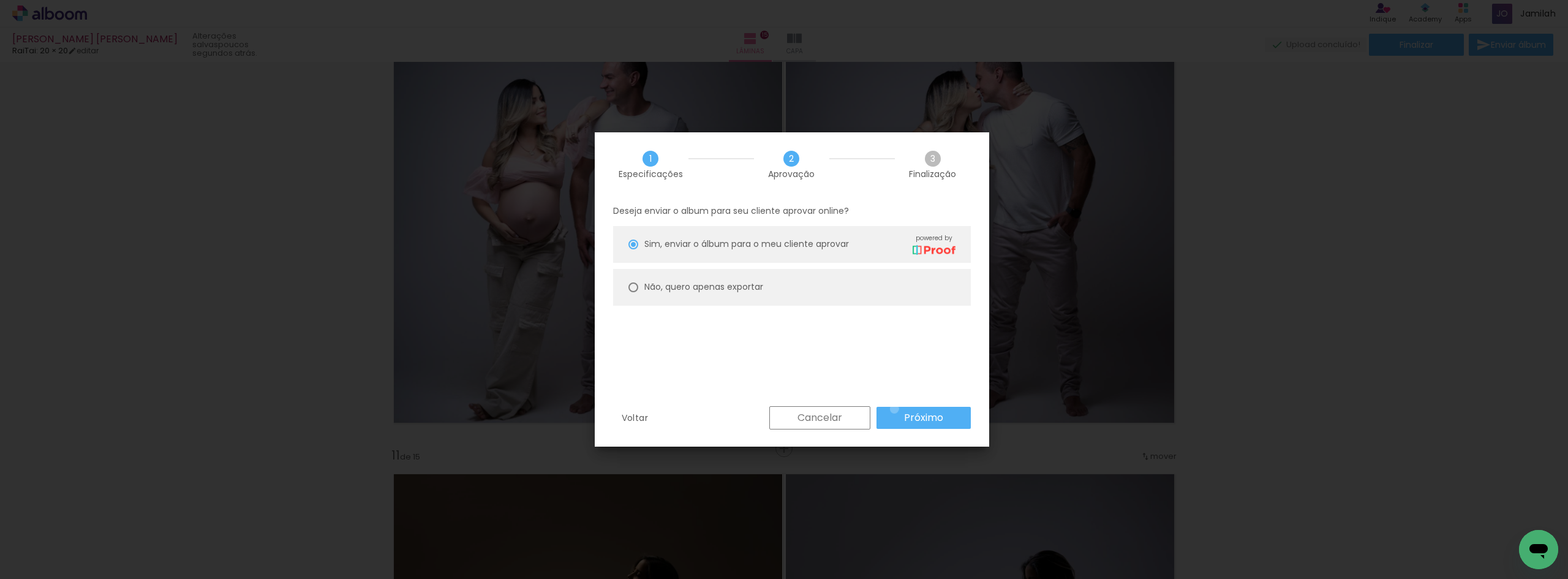
click at [895, 408] on paper-button "Próximo" at bounding box center [923, 418] width 94 height 22
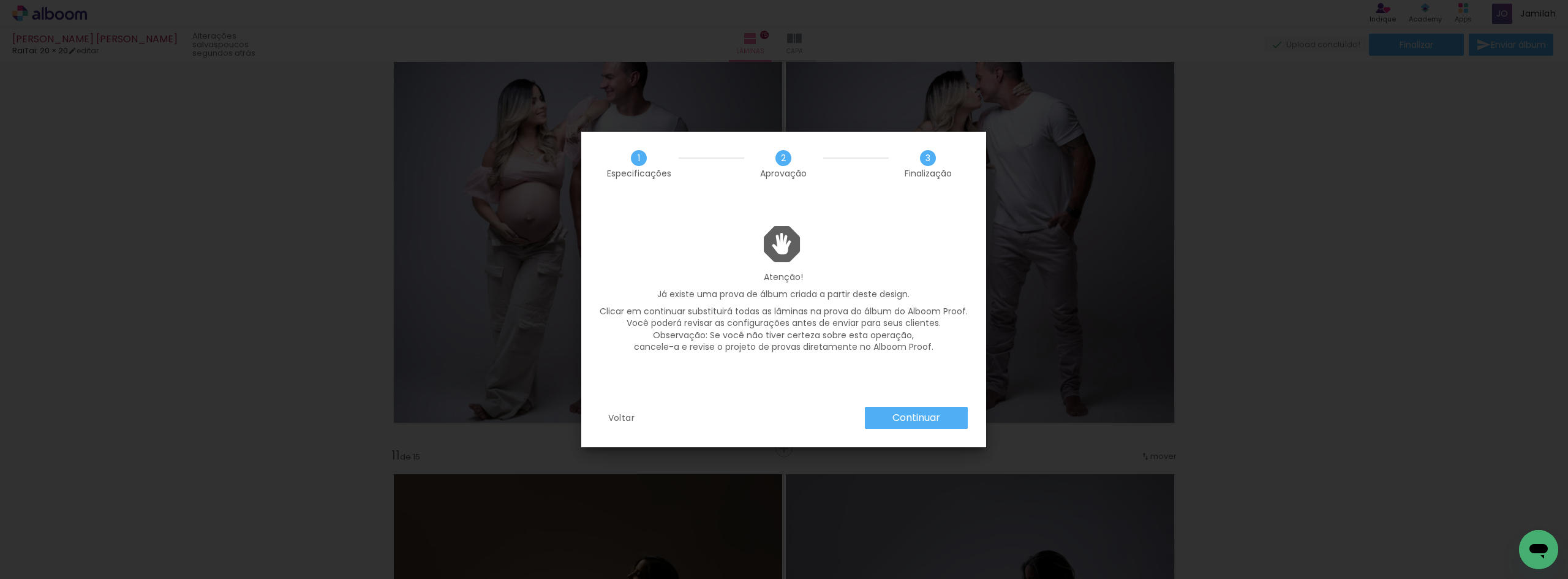
click at [887, 418] on paper-button "Continuar" at bounding box center [916, 418] width 103 height 22
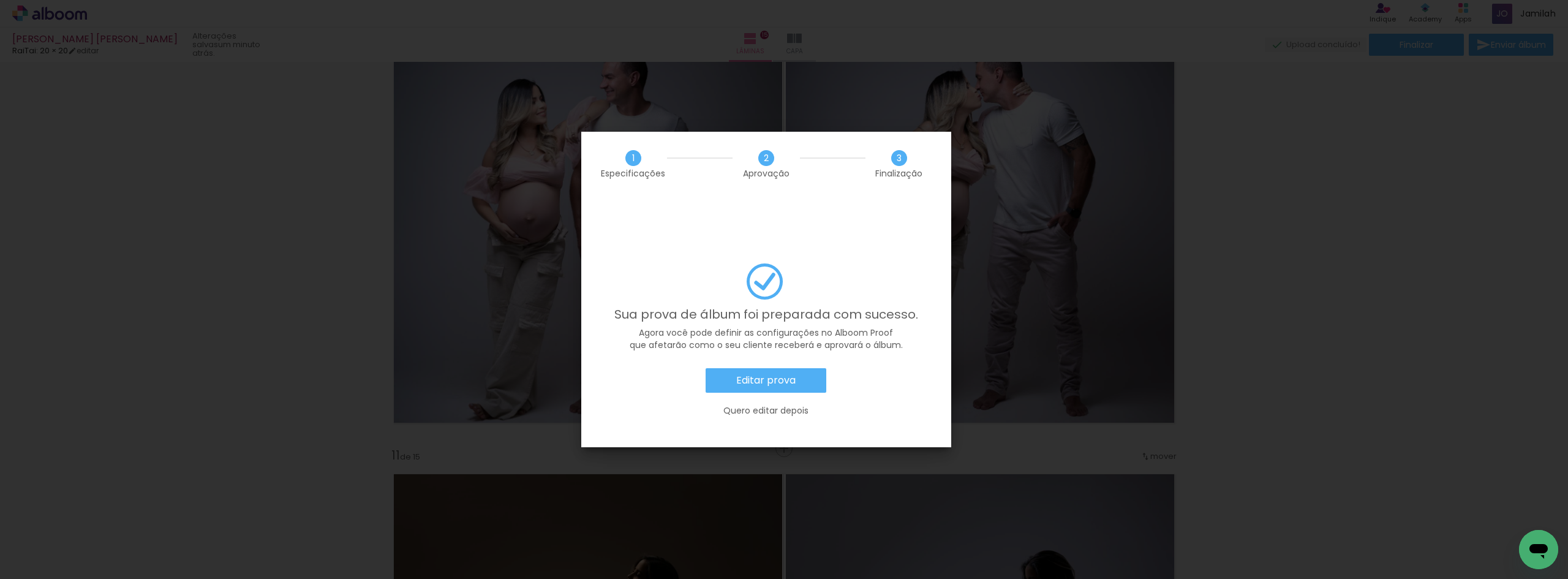
scroll to position [613, 0]
click at [736, 368] on paper-button "Editar prova" at bounding box center [766, 380] width 121 height 25
